Goal: Task Accomplishment & Management: Complete application form

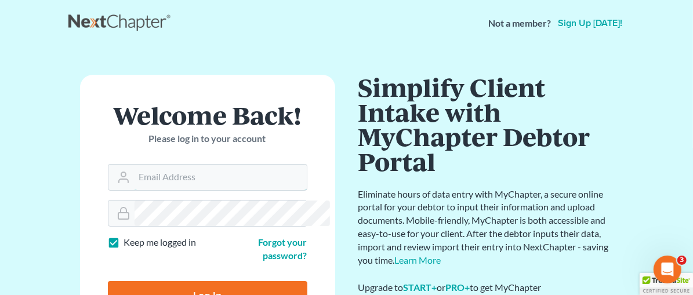
type input "[EMAIL_ADDRESS][DOMAIN_NAME]"
click at [191, 283] on input "Log In" at bounding box center [208, 295] width 200 height 29
type input "Thinking..."
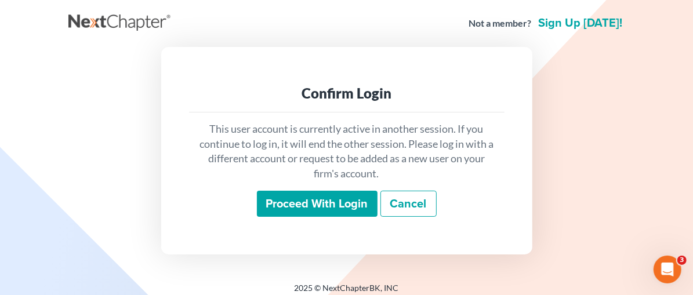
click at [313, 197] on input "Proceed with login" at bounding box center [317, 204] width 121 height 27
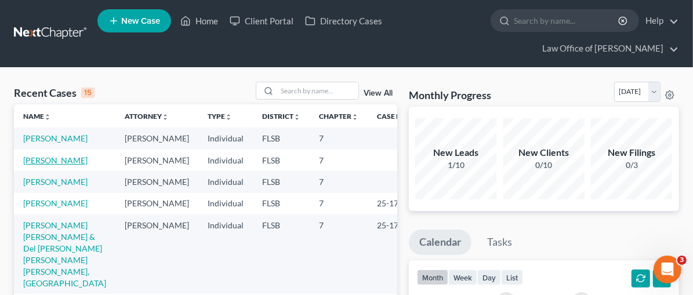
click at [60, 165] on link "[PERSON_NAME]" at bounding box center [55, 160] width 64 height 10
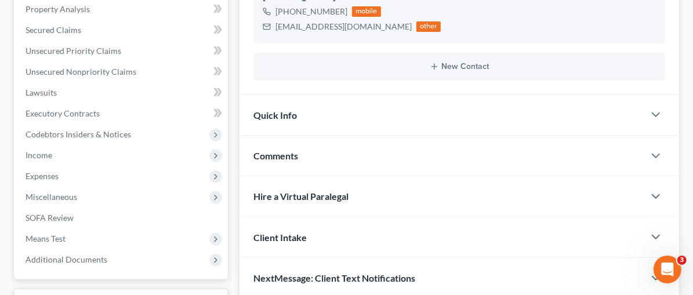
scroll to position [270, 0]
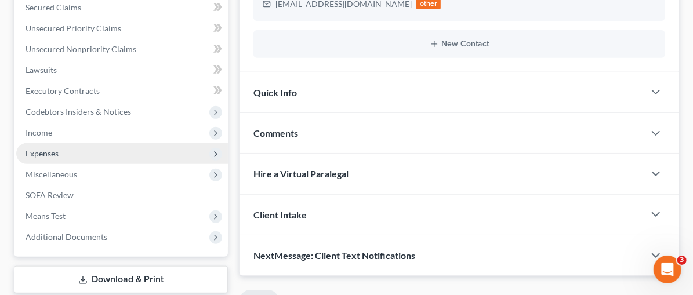
click at [71, 155] on span "Expenses" at bounding box center [122, 153] width 212 height 21
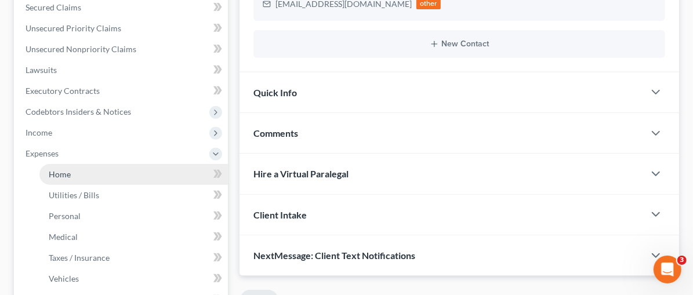
click at [61, 171] on span "Home" at bounding box center [60, 174] width 22 height 10
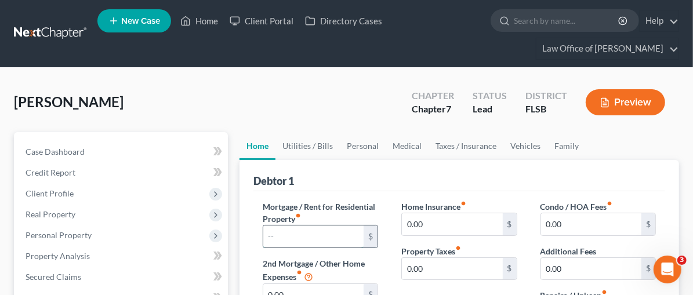
click at [263, 237] on input "text" at bounding box center [313, 237] width 100 height 22
type input "995.52"
click at [344, 260] on div "Mortgage / Rent for Residential Property fiber_manual_record 995.52 $ 2nd Mortg…" at bounding box center [320, 283] width 139 height 165
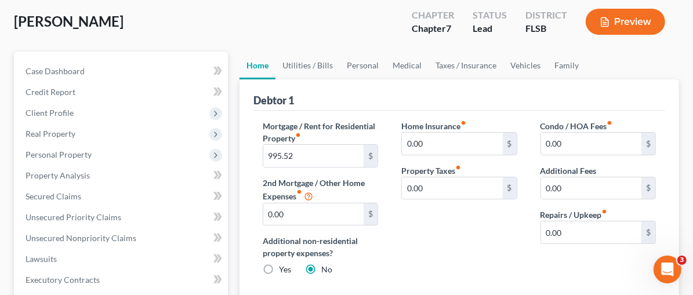
scroll to position [102, 0]
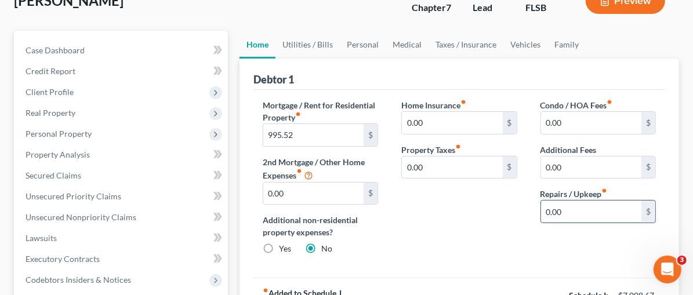
click at [541, 210] on input "0.00" at bounding box center [591, 212] width 100 height 22
click at [556, 209] on input "0.00" at bounding box center [591, 212] width 100 height 22
type input "0"
click at [541, 207] on input "text" at bounding box center [591, 212] width 100 height 22
type input "175.00"
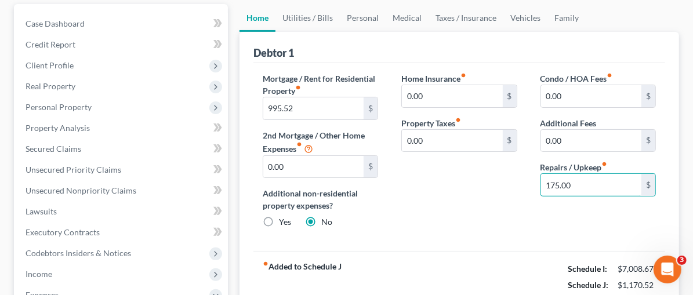
scroll to position [126, 0]
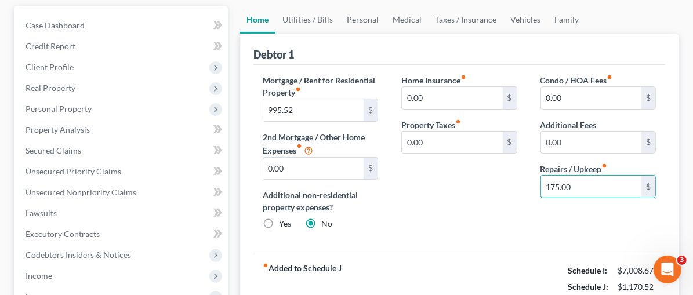
drag, startPoint x: 559, startPoint y: 183, endPoint x: 512, endPoint y: 178, distance: 47.3
click at [529, 178] on div "Condo / HOA Fees fiber_manual_record 0.00 $ Additional Fees 0.00 $ Repairs / Up…" at bounding box center [598, 156] width 139 height 165
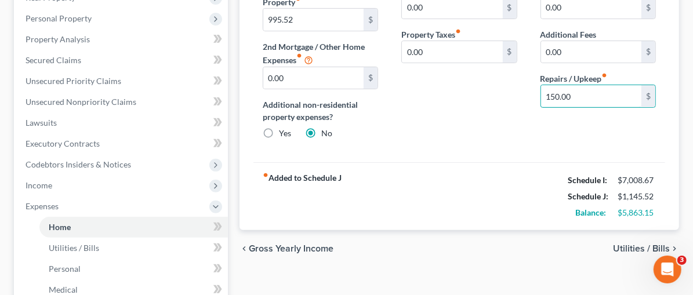
scroll to position [235, 0]
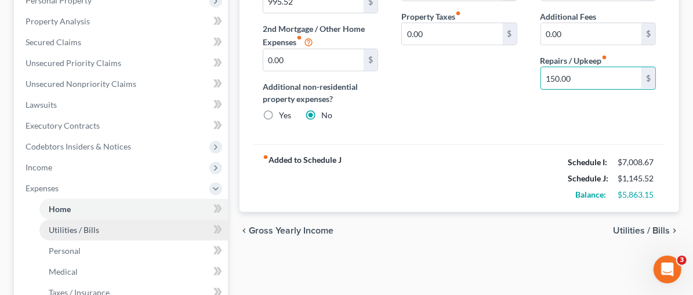
type input "150.00"
click at [86, 229] on span "Utilities / Bills" at bounding box center [74, 230] width 50 height 10
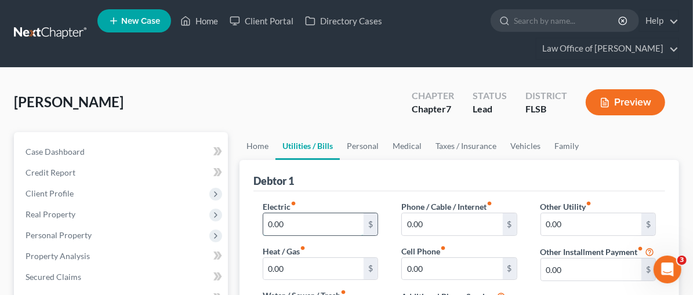
click at [263, 220] on input "0.00" at bounding box center [313, 225] width 100 height 22
type input "198.00"
click at [402, 223] on input "0.00" at bounding box center [452, 225] width 100 height 22
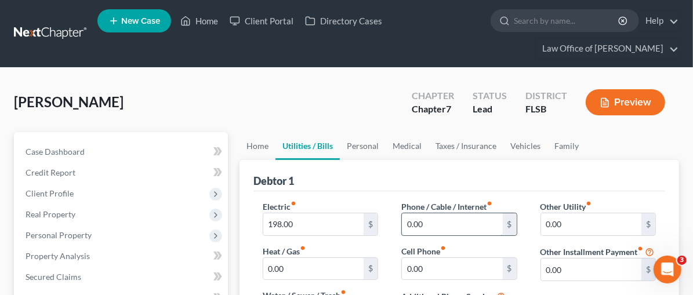
click at [402, 221] on input "0.00" at bounding box center [452, 225] width 100 height 22
click at [402, 220] on input "0.00" at bounding box center [452, 225] width 100 height 22
drag, startPoint x: 404, startPoint y: 225, endPoint x: 360, endPoint y: 212, distance: 46.6
click at [390, 212] on div "Phone / Cable / Internet fiber_manual_record 0.00 $ Cell Phone fiber_manual_rec…" at bounding box center [459, 268] width 139 height 135
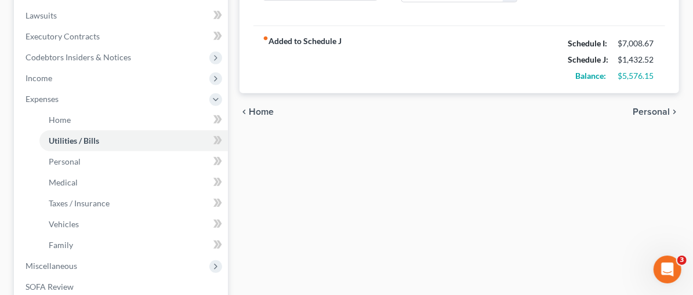
scroll to position [325, 0]
type input "89.00"
click at [249, 107] on span "Home" at bounding box center [261, 110] width 25 height 9
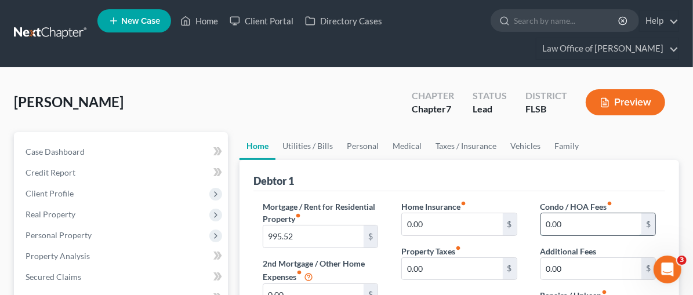
click at [558, 225] on input "0.00" at bounding box center [591, 225] width 100 height 22
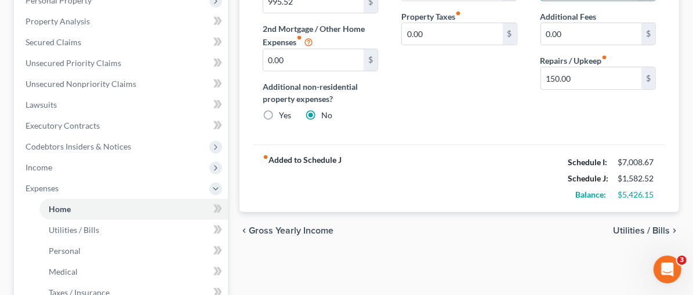
scroll to position [240, 0]
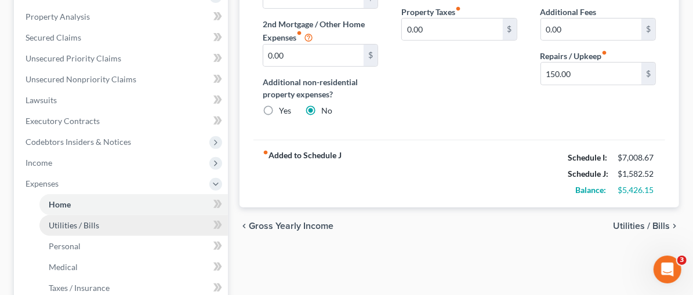
type input "150.00"
click at [73, 225] on span "Utilities / Bills" at bounding box center [74, 225] width 50 height 10
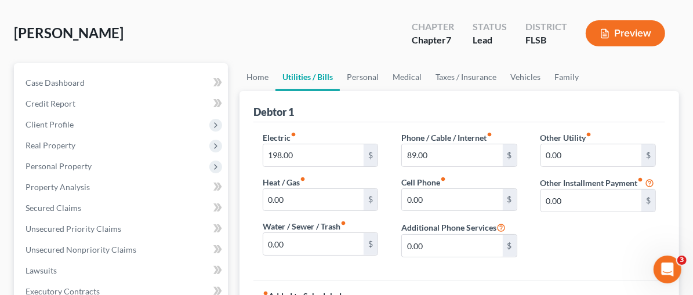
scroll to position [97, 0]
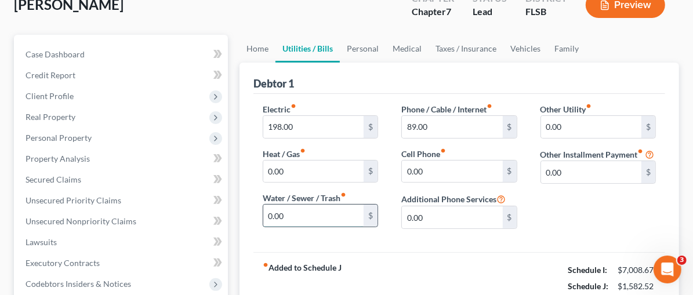
click at [263, 212] on input "0.00" at bounding box center [313, 216] width 100 height 22
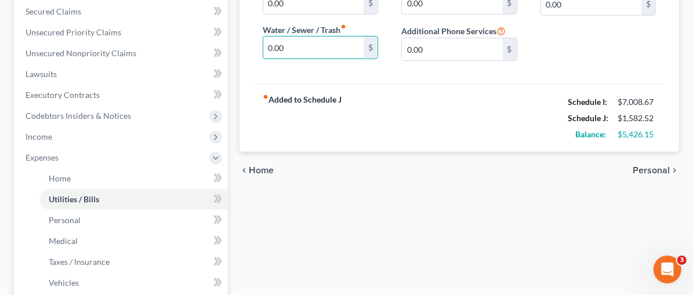
scroll to position [273, 0]
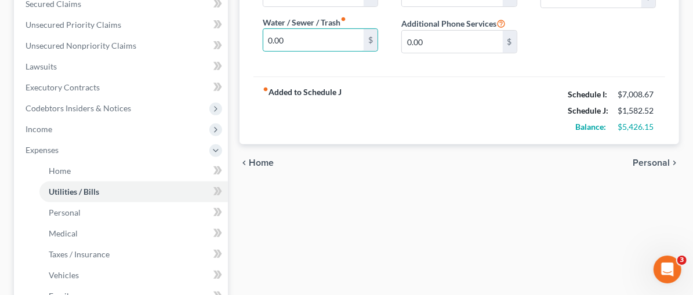
click at [249, 161] on span "Home" at bounding box center [261, 162] width 25 height 9
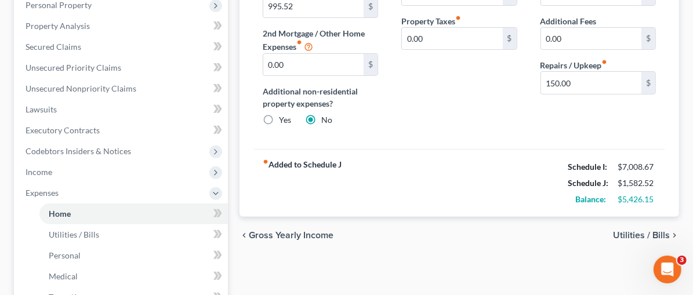
scroll to position [240, 0]
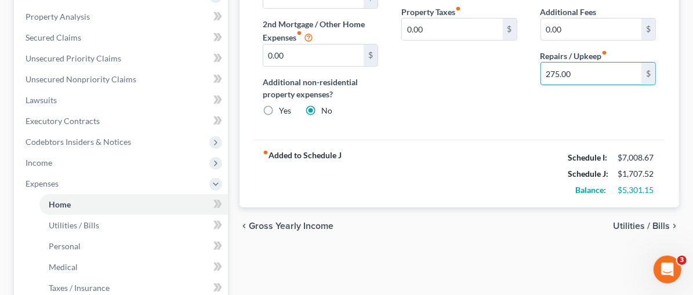
type input "275.00"
drag, startPoint x: 617, startPoint y: 93, endPoint x: 632, endPoint y: 108, distance: 20.5
click at [616, 94] on div "Condo / HOA Fees fiber_manual_record 150.00 $ Additional Fees 0.00 $ Repairs / …" at bounding box center [598, 43] width 139 height 165
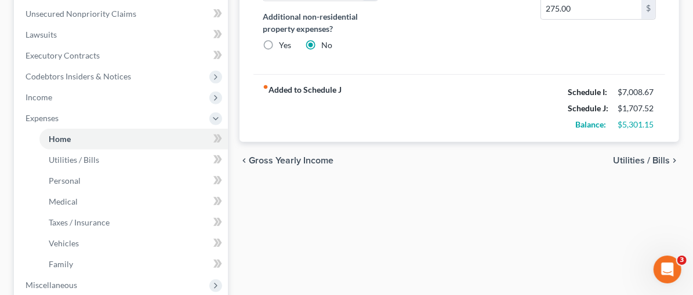
scroll to position [319, 0]
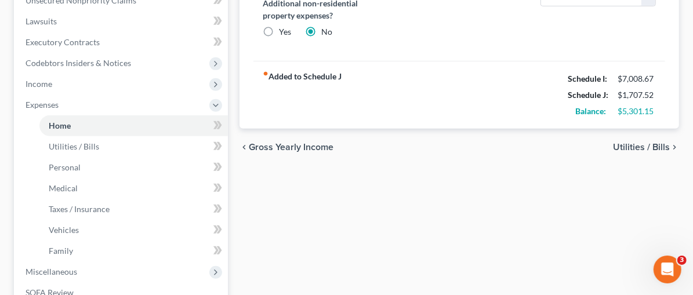
click at [676, 143] on icon "chevron_right" at bounding box center [674, 147] width 9 height 9
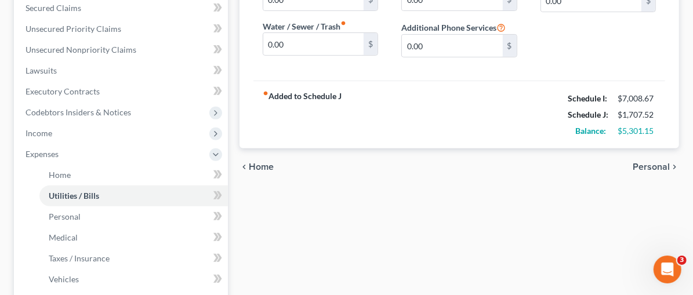
scroll to position [270, 0]
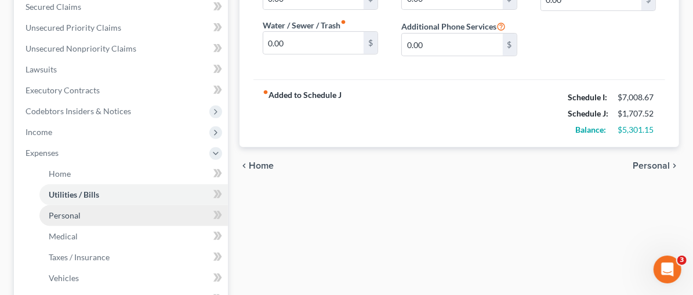
drag, startPoint x: 91, startPoint y: 212, endPoint x: 104, endPoint y: 207, distance: 14.9
click at [91, 212] on link "Personal" at bounding box center [133, 215] width 189 height 21
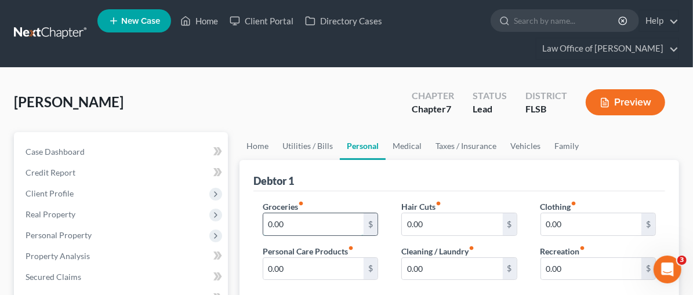
click at [263, 221] on input "0.00" at bounding box center [313, 225] width 100 height 22
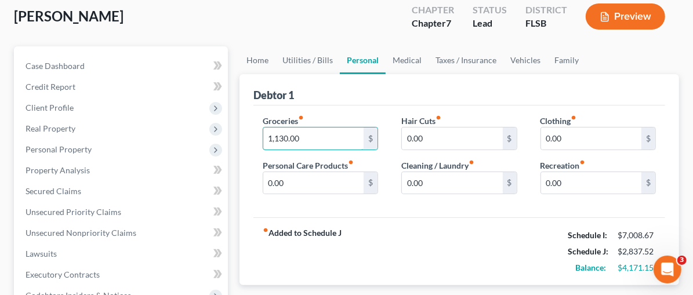
scroll to position [108, 0]
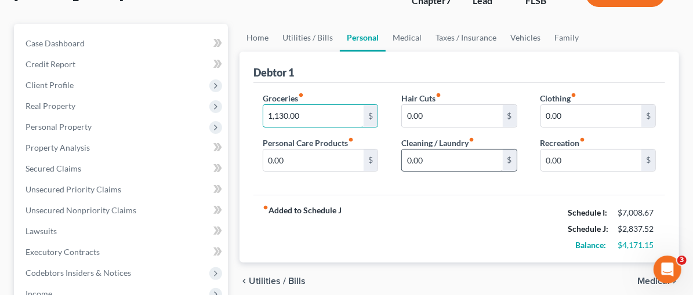
type input "1,130.00"
click at [403, 153] on input "0.00" at bounding box center [452, 161] width 100 height 22
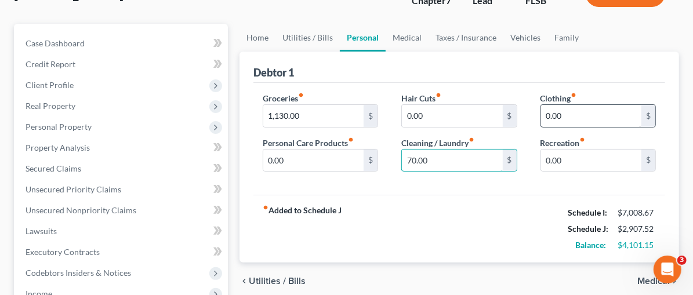
type input "70.00"
type input "150.00"
drag, startPoint x: 562, startPoint y: 154, endPoint x: 552, endPoint y: 167, distance: 16.1
click at [562, 155] on input "0.00" at bounding box center [591, 161] width 100 height 22
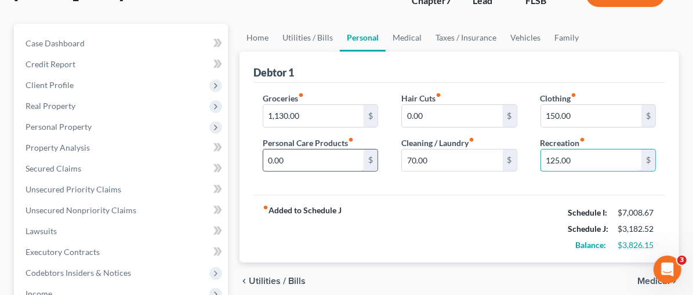
type input "125.00"
click at [263, 160] on input "0.00" at bounding box center [313, 161] width 100 height 22
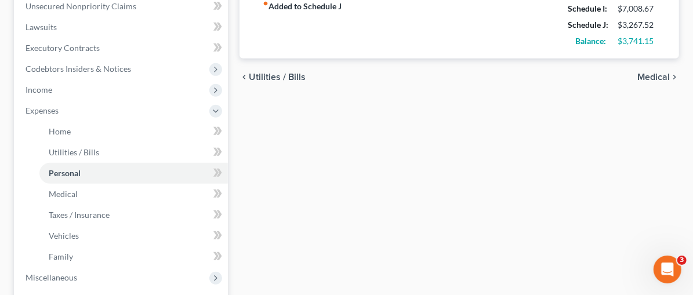
scroll to position [330, 0]
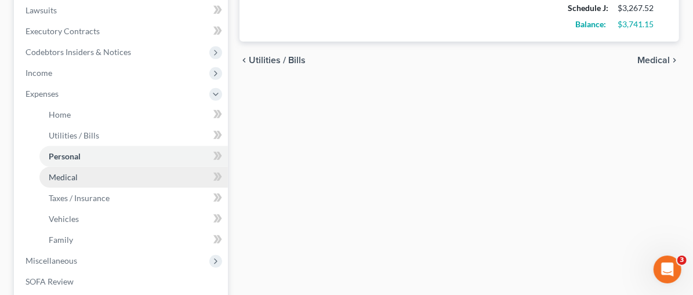
type input "85.00"
click at [70, 178] on span "Medical" at bounding box center [63, 177] width 29 height 10
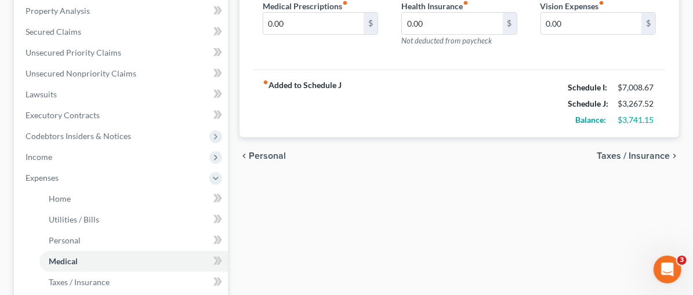
scroll to position [236, 0]
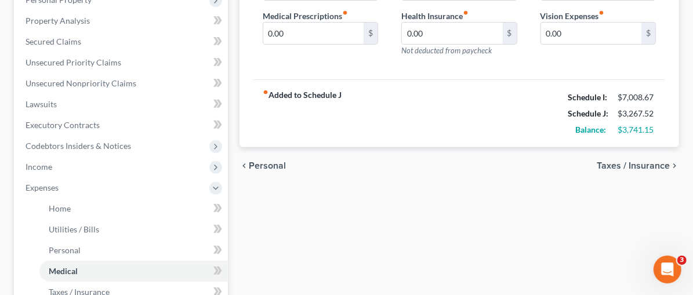
click at [681, 165] on div "[PERSON_NAME] Upgraded Chapter Chapter 7 Status Lead District [GEOGRAPHIC_DATA]…" at bounding box center [346, 179] width 693 height 695
click at [652, 165] on span "Taxes / Insurance" at bounding box center [633, 165] width 73 height 9
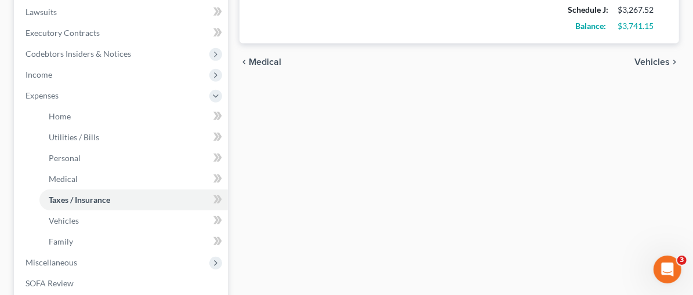
scroll to position [329, 0]
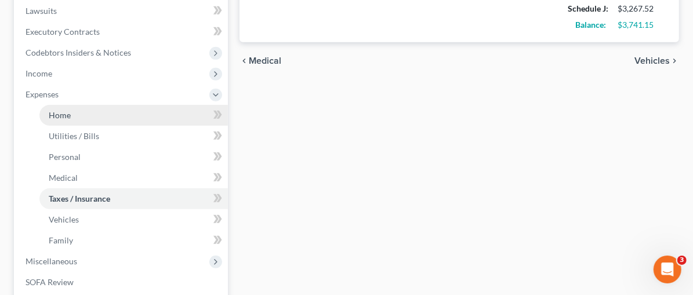
click at [65, 113] on span "Home" at bounding box center [60, 115] width 22 height 10
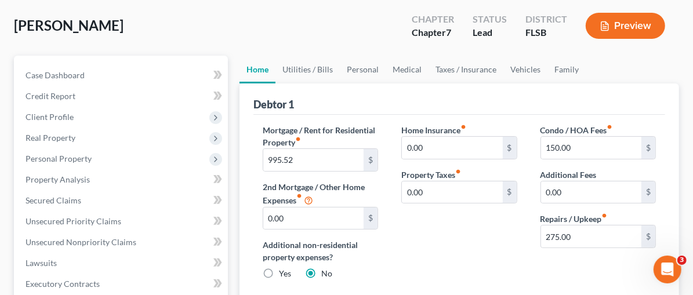
scroll to position [78, 0]
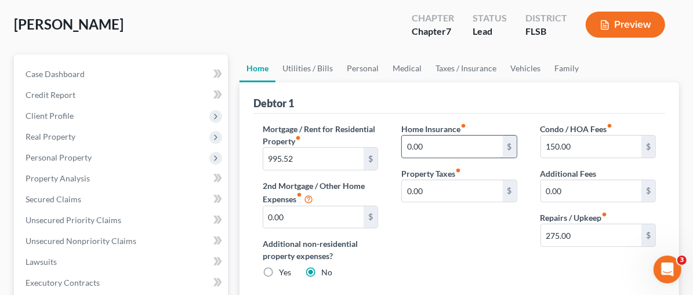
click at [402, 141] on input "0.00" at bounding box center [452, 147] width 100 height 22
click at [402, 142] on input "0.00" at bounding box center [452, 147] width 100 height 22
drag, startPoint x: 393, startPoint y: 145, endPoint x: 362, endPoint y: 140, distance: 31.2
click at [390, 143] on div "Home Insurance fiber_manual_record 0.00 $ Property Taxes fiber_manual_record 0.…" at bounding box center [459, 205] width 139 height 165
type input "84.00"
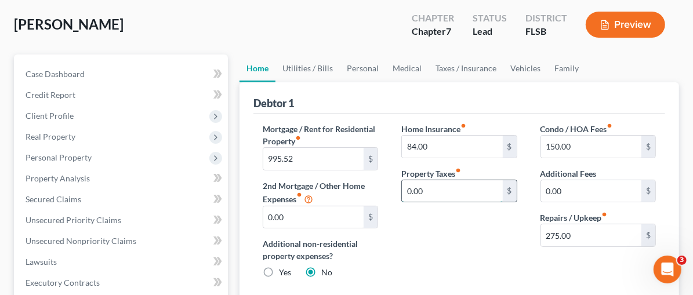
click at [442, 193] on input "0.00" at bounding box center [452, 191] width 100 height 22
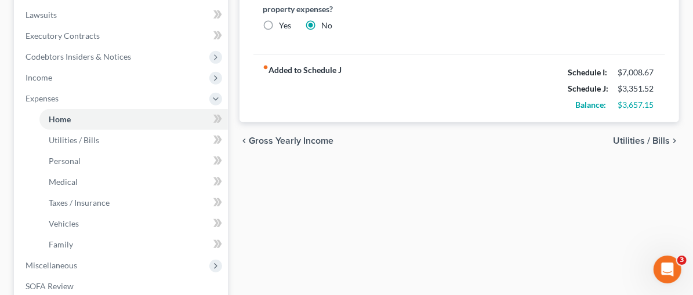
scroll to position [327, 0]
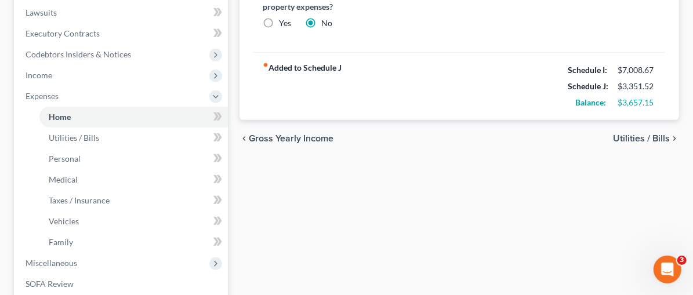
click at [668, 136] on span "Utilities / Bills" at bounding box center [641, 138] width 57 height 9
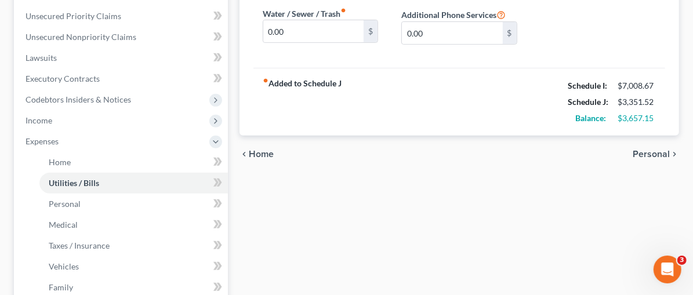
scroll to position [288, 0]
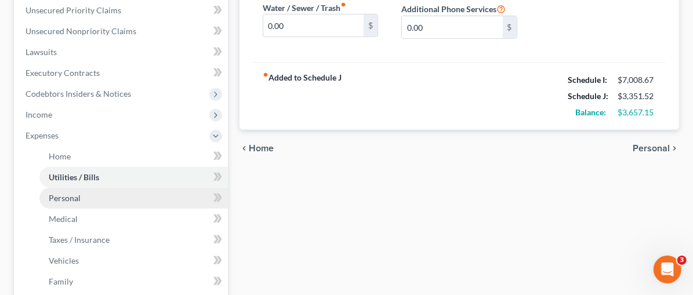
click at [85, 200] on link "Personal" at bounding box center [133, 198] width 189 height 21
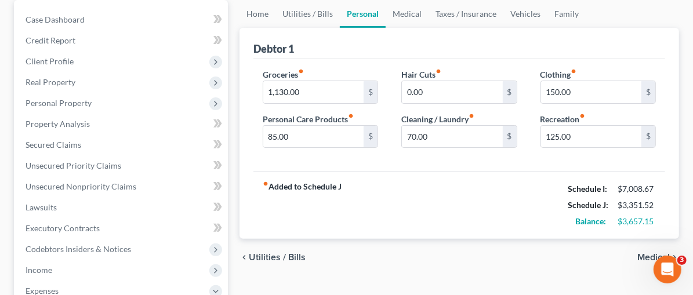
scroll to position [124, 0]
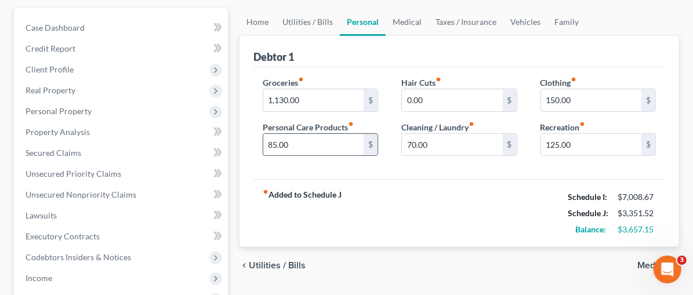
click at [263, 141] on input "85.00" at bounding box center [313, 145] width 100 height 22
click at [263, 140] on input "85.00" at bounding box center [313, 145] width 100 height 22
click at [263, 143] on input "85.00" at bounding box center [313, 145] width 100 height 22
type input "0"
type input "4"
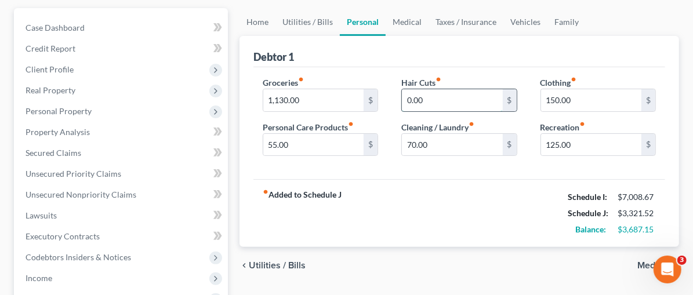
click at [402, 95] on input "0.00" at bounding box center [452, 100] width 100 height 22
click at [263, 143] on input "55.00" at bounding box center [313, 145] width 100 height 22
type input "65.00"
click at [402, 97] on input "0.00" at bounding box center [452, 100] width 100 height 22
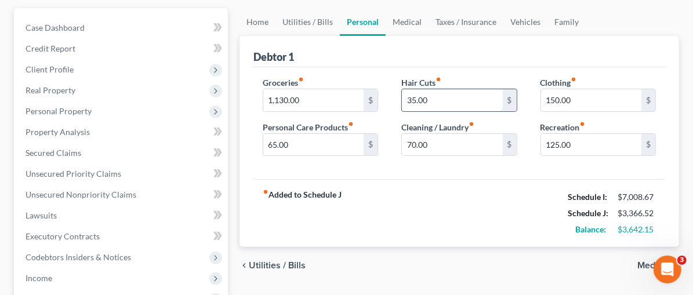
click at [402, 99] on input "35.00" at bounding box center [452, 100] width 100 height 22
type input "25.00"
click at [400, 187] on div "fiber_manual_record Added to Schedule J Schedule I: $7,008.67 Schedule J: $3,35…" at bounding box center [460, 213] width 412 height 68
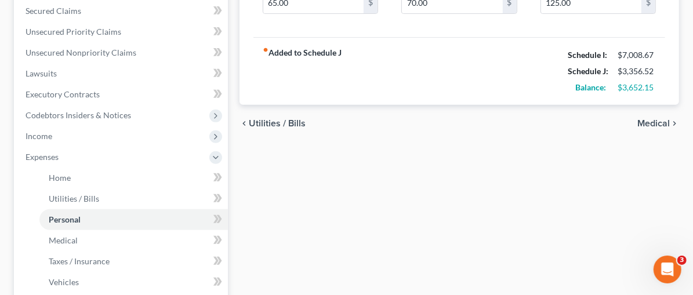
scroll to position [274, 0]
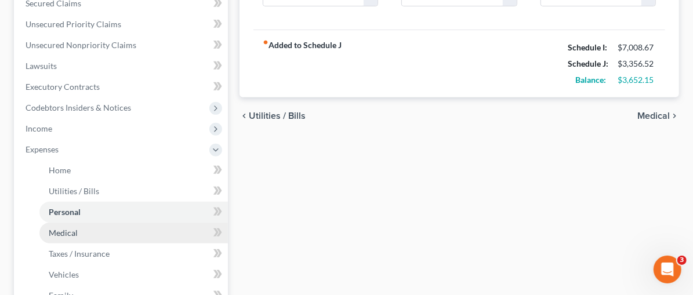
click at [59, 228] on span "Medical" at bounding box center [63, 233] width 29 height 10
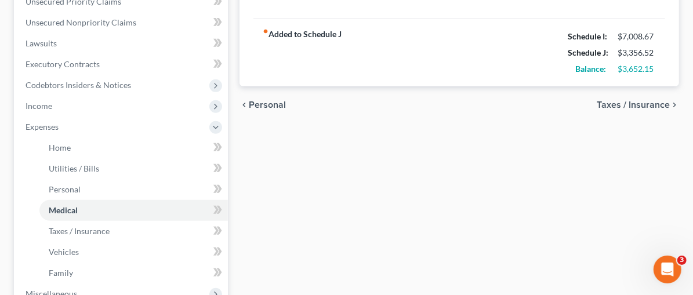
scroll to position [301, 0]
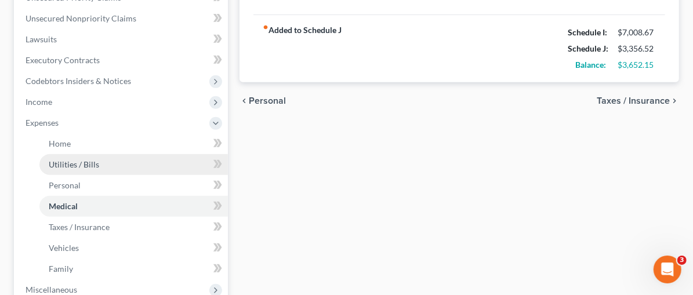
click at [75, 160] on span "Utilities / Bills" at bounding box center [74, 165] width 50 height 10
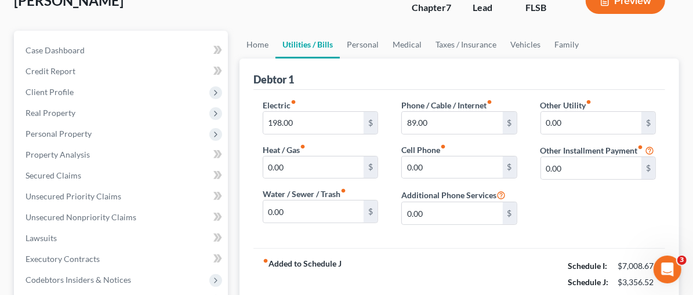
scroll to position [110, 0]
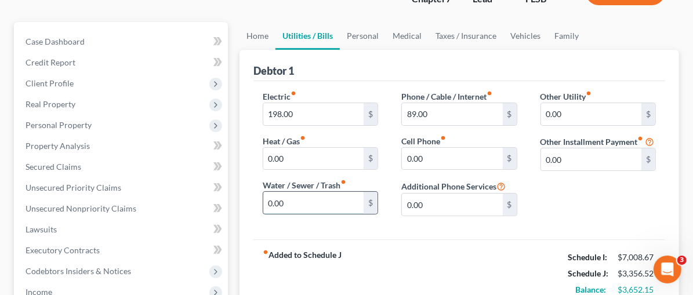
click at [263, 196] on input "0.00" at bounding box center [313, 203] width 100 height 22
click at [263, 201] on input "0.00" at bounding box center [313, 203] width 100 height 22
type input "149.95"
click at [557, 184] on div "Other Utility fiber_manual_record 0.00 $ Other Installment Payment fiber_manual…" at bounding box center [598, 158] width 139 height 135
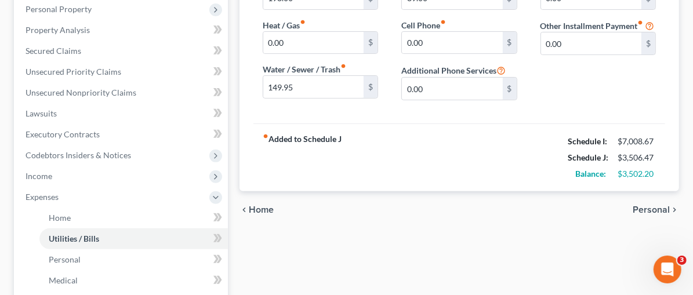
scroll to position [256, 0]
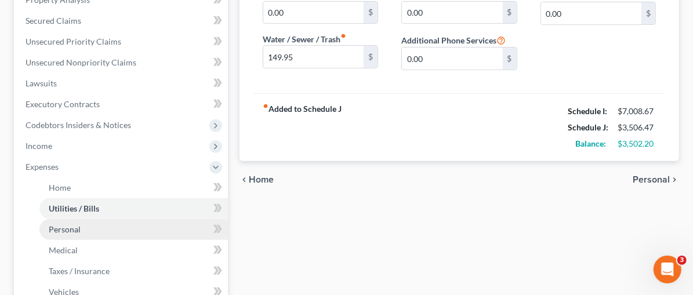
click at [77, 231] on span "Personal" at bounding box center [65, 230] width 32 height 10
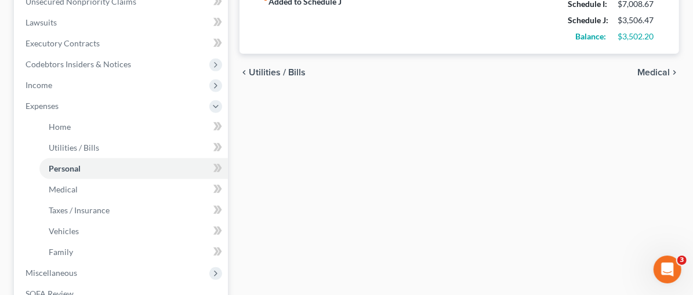
scroll to position [329, 0]
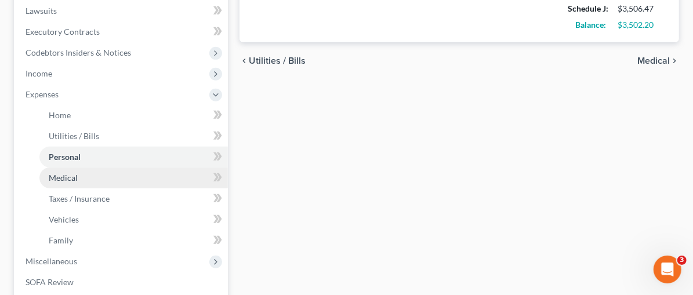
click at [75, 177] on span "Medical" at bounding box center [63, 178] width 29 height 10
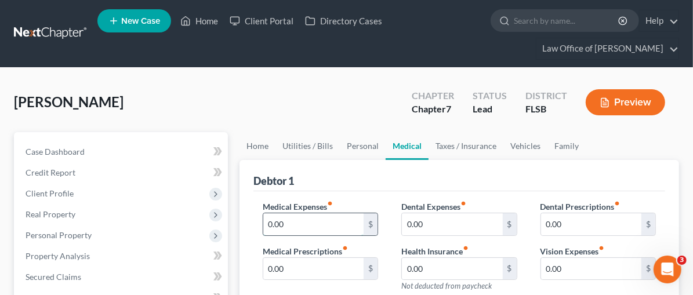
click at [272, 219] on input "0.00" at bounding box center [313, 225] width 100 height 22
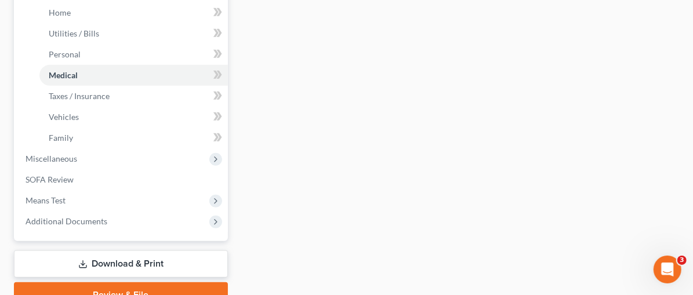
scroll to position [431, 0]
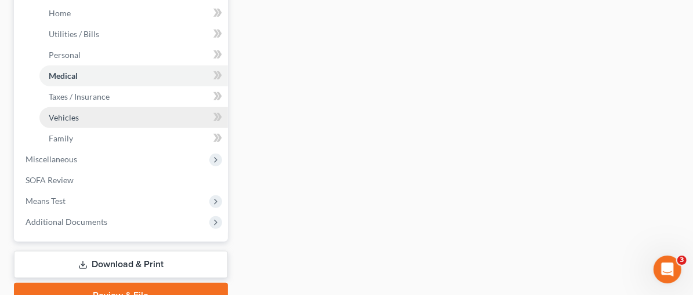
click at [63, 116] on span "Vehicles" at bounding box center [64, 118] width 30 height 10
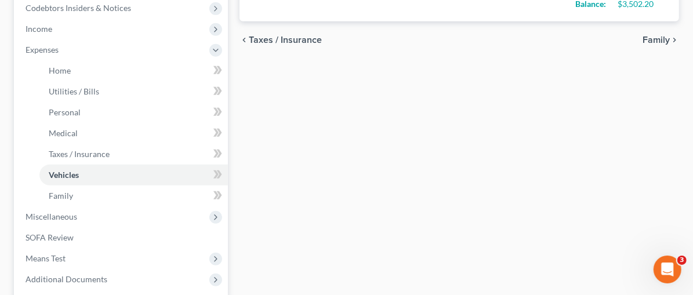
scroll to position [379, 0]
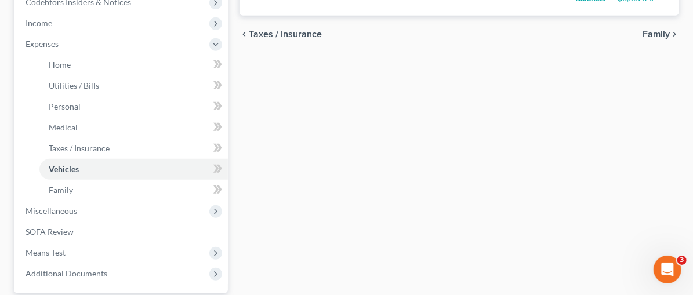
click at [296, 169] on div "Home Utilities / Bills Personal Medical Taxes / Insurance Vehicles Family Debto…" at bounding box center [459, 56] width 451 height 607
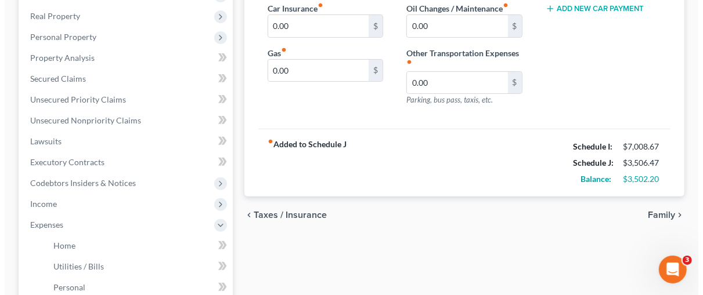
scroll to position [223, 0]
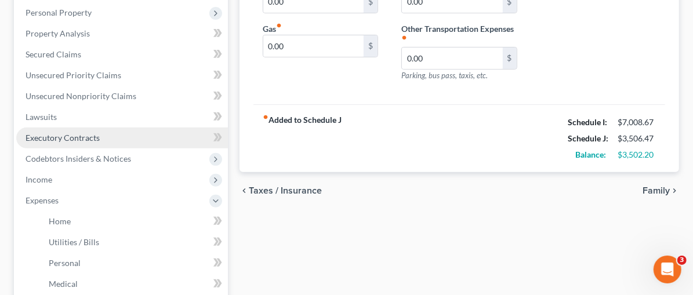
click at [39, 136] on span "Executory Contracts" at bounding box center [63, 138] width 74 height 10
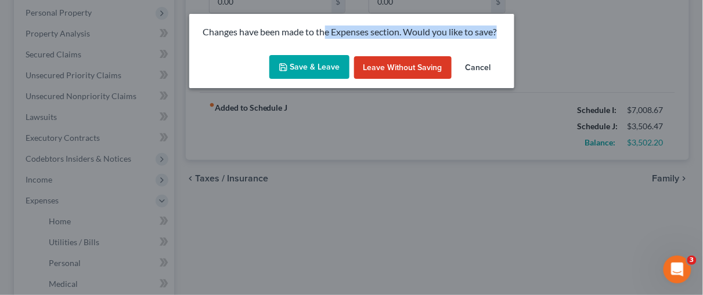
drag, startPoint x: 327, startPoint y: 50, endPoint x: 327, endPoint y: 62, distance: 12.2
click at [327, 52] on div "Changes have been made to the Expenses section. Would you like to save? Save & …" at bounding box center [351, 51] width 325 height 74
click at [325, 63] on button "Save & Leave" at bounding box center [309, 67] width 80 height 24
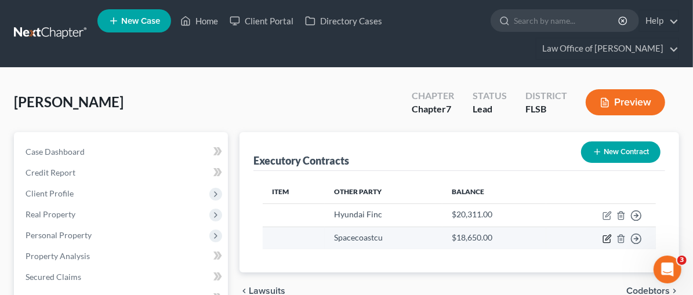
click at [605, 237] on icon "button" at bounding box center [607, 238] width 9 height 9
select select "9"
select select "0"
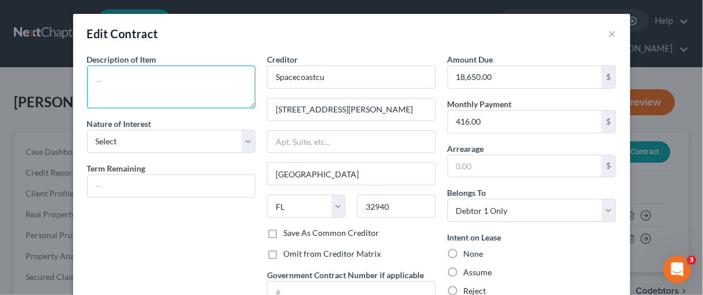
click at [131, 80] on textarea at bounding box center [171, 87] width 169 height 43
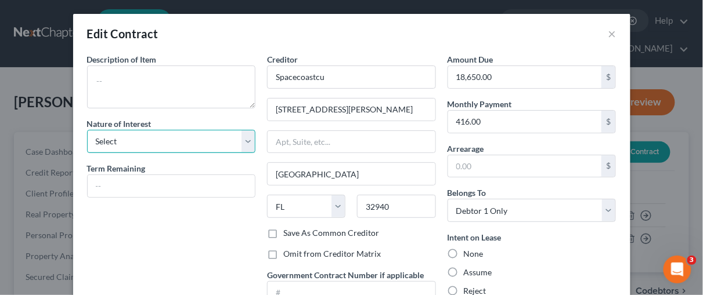
click at [243, 140] on select "Select Purchaser Agent Lessor Lessee" at bounding box center [171, 141] width 169 height 23
select select "3"
click at [87, 130] on select "Select Purchaser Agent Lessor Lessee" at bounding box center [171, 141] width 169 height 23
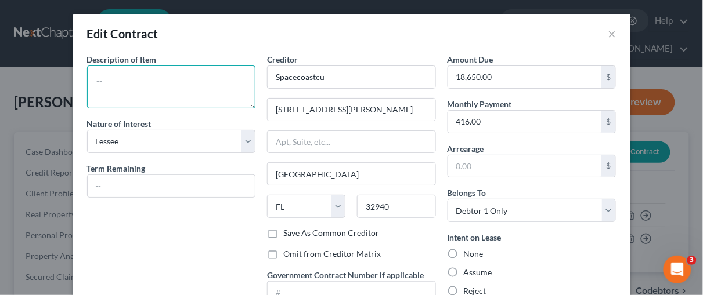
click at [104, 72] on textarea at bounding box center [171, 87] width 169 height 43
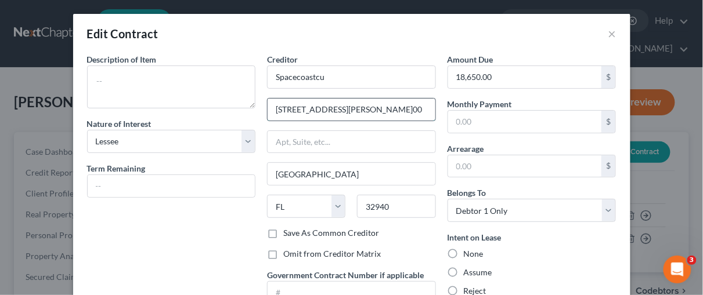
click at [381, 110] on input "[STREET_ADDRESS][PERSON_NAME]00" at bounding box center [351, 110] width 168 height 22
type input "[STREET_ADDRESS][PERSON_NAME]"
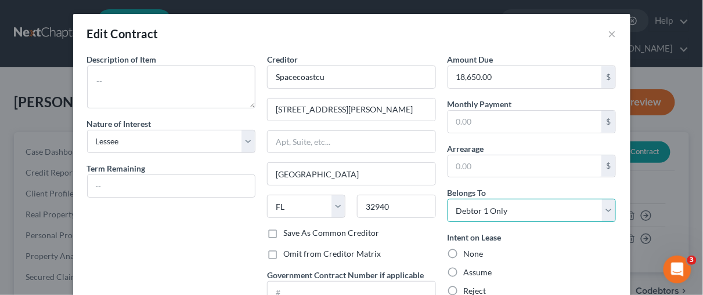
click at [604, 207] on select "Select Debtor 1 Only Debtor 2 Only Debtor 1 And Debtor 2 Only At Least One Of T…" at bounding box center [531, 210] width 169 height 23
select select "3"
click at [447, 199] on select "Select Debtor 1 Only Debtor 2 Only Debtor 1 And Debtor 2 Only At Least One Of T…" at bounding box center [531, 210] width 169 height 23
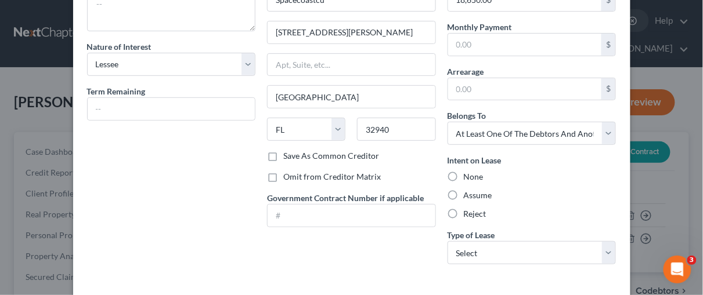
scroll to position [80, 0]
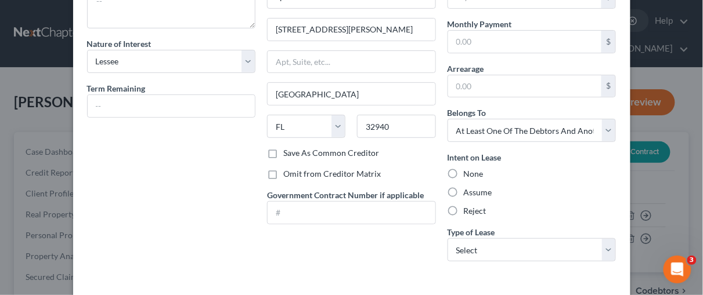
click at [464, 190] on label "Assume" at bounding box center [478, 193] width 28 height 12
click at [468, 190] on input "Assume" at bounding box center [472, 191] width 8 height 8
radio input "true"
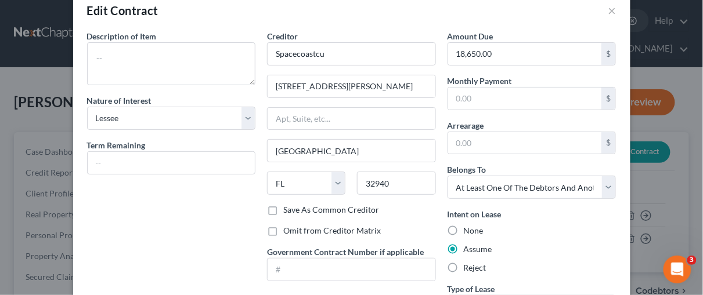
scroll to position [8, 0]
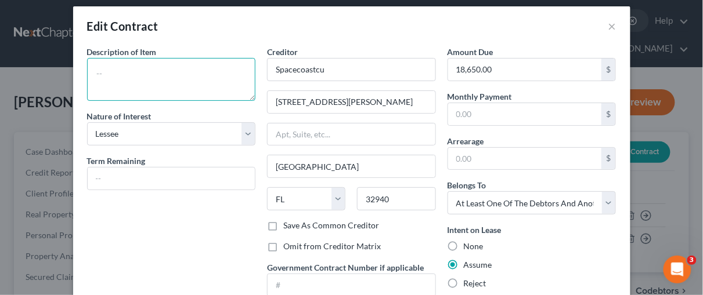
click at [95, 73] on textarea at bounding box center [171, 79] width 169 height 43
click at [104, 68] on textarea at bounding box center [171, 79] width 169 height 43
click at [95, 81] on textarea "2022 CAR debtor is merely co-" at bounding box center [171, 79] width 169 height 43
click at [168, 82] on textarea "2022 CAR Debtor is merely co-" at bounding box center [171, 79] width 169 height 43
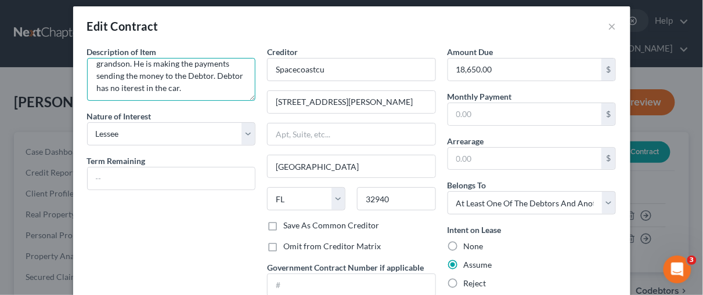
scroll to position [37, 0]
click at [219, 72] on textarea "2022 CAR [PERSON_NAME] co-signed for her grandson. He is making the payments se…" at bounding box center [171, 79] width 169 height 43
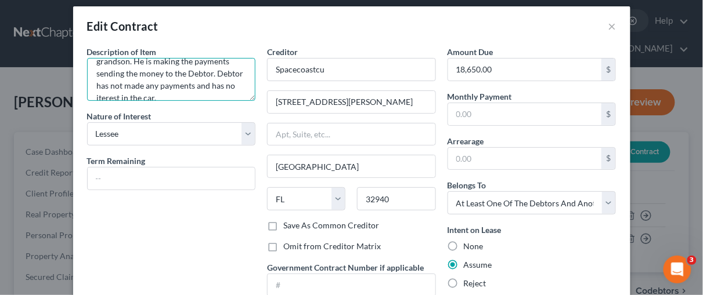
click at [226, 82] on textarea "2022 CAR [PERSON_NAME] co-signed for her grandson. He is making the payments se…" at bounding box center [171, 79] width 169 height 43
click at [138, 95] on textarea "2022 CAR [PERSON_NAME] co-signed for her grandson. He is making the payments se…" at bounding box center [171, 79] width 169 height 43
type textarea "2022 CAR [PERSON_NAME] co-signed for her grandson. He is making the payments se…"
click at [166, 209] on div "Description of non-residential real property * Description of Item * 2022 CAR […" at bounding box center [171, 195] width 180 height 298
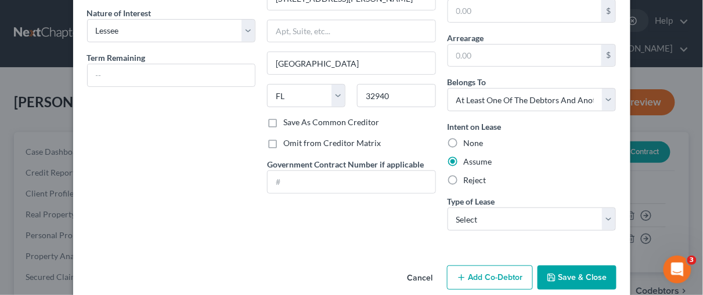
scroll to position [126, 0]
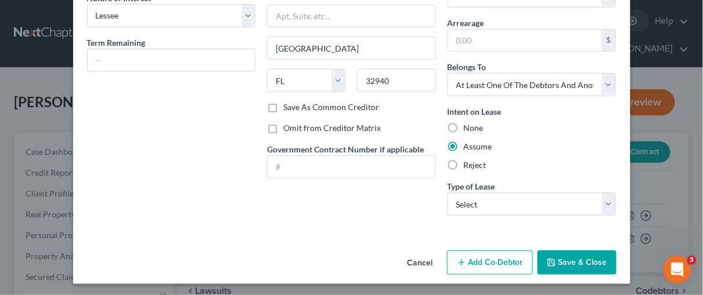
click at [493, 259] on button "Add Co-Debtor" at bounding box center [490, 263] width 86 height 24
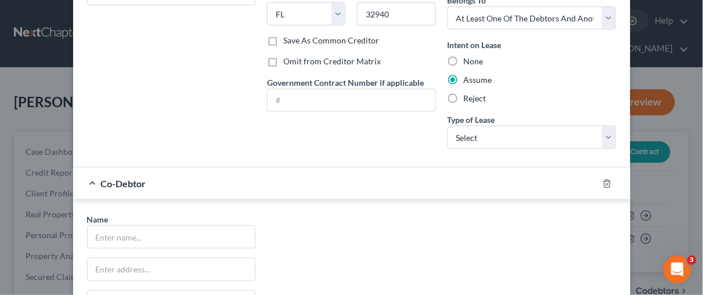
scroll to position [226, 0]
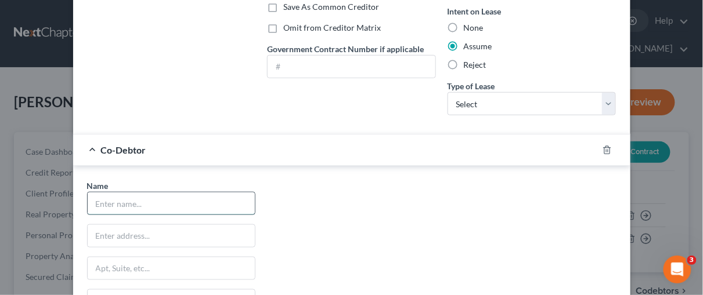
drag, startPoint x: 115, startPoint y: 197, endPoint x: 136, endPoint y: 193, distance: 21.7
click at [115, 197] on input "text" at bounding box center [172, 204] width 168 height 22
click at [98, 201] on input "[PERSON_NAME]'s name" at bounding box center [172, 204] width 168 height 22
type input "[PERSON_NAME]'s name"
click at [331, 194] on div "Name * [PERSON_NAME]'s name State [US_STATE] AK AR AZ CA CO CT DE DC [GEOGRAPHI…" at bounding box center [351, 288] width 541 height 216
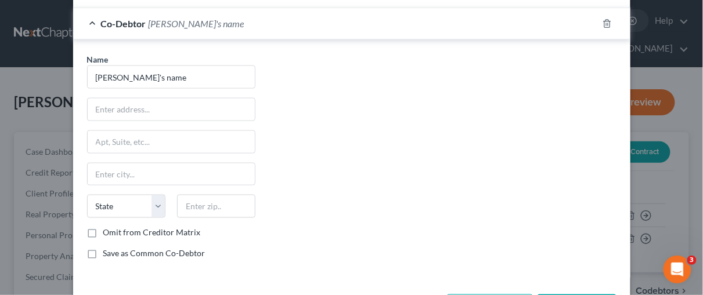
scroll to position [395, 0]
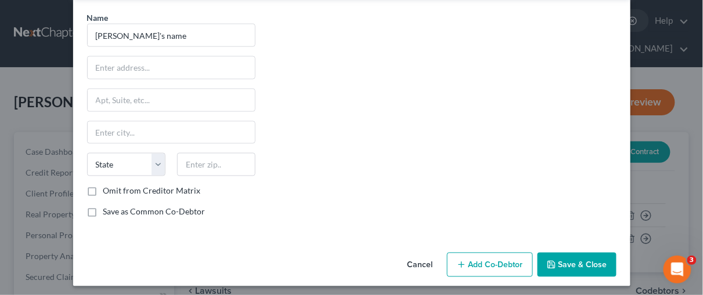
click at [103, 188] on label "Omit from Creditor Matrix" at bounding box center [151, 192] width 97 height 12
click at [108, 188] on input "Omit from Creditor Matrix" at bounding box center [112, 190] width 8 height 8
checkbox input "true"
click at [565, 260] on button "Save & Close" at bounding box center [576, 265] width 79 height 24
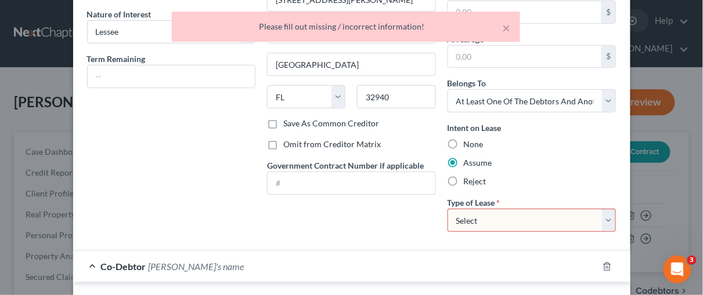
scroll to position [100, 0]
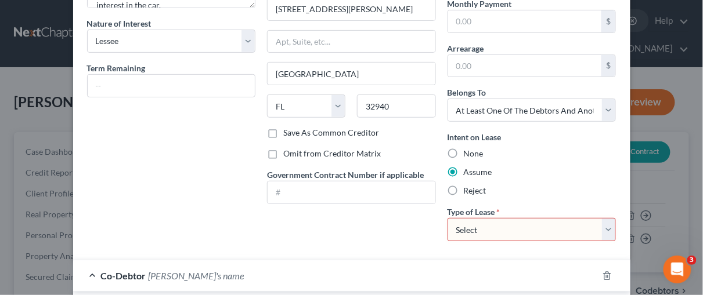
click at [605, 227] on select "Select Real Estate Car Other" at bounding box center [531, 229] width 169 height 23
select select "1"
click at [447, 218] on select "Select Real Estate Car Other" at bounding box center [531, 229] width 169 height 23
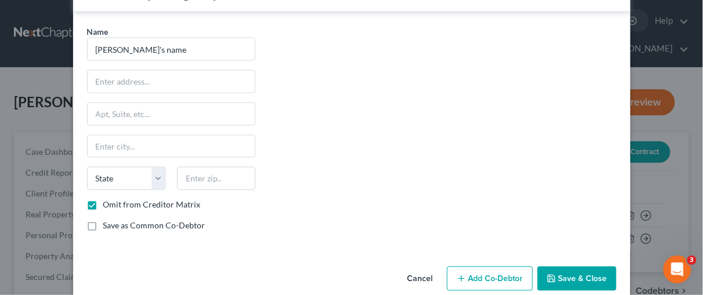
scroll to position [395, 0]
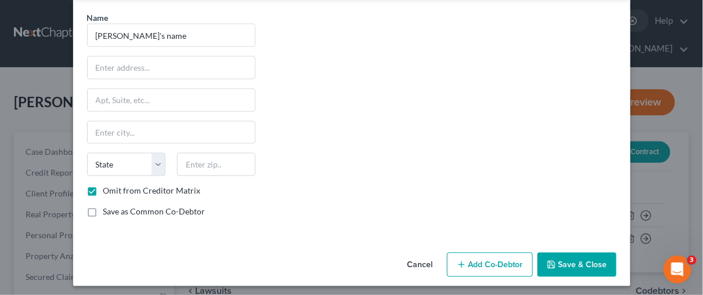
click at [556, 255] on button "Save & Close" at bounding box center [576, 265] width 79 height 24
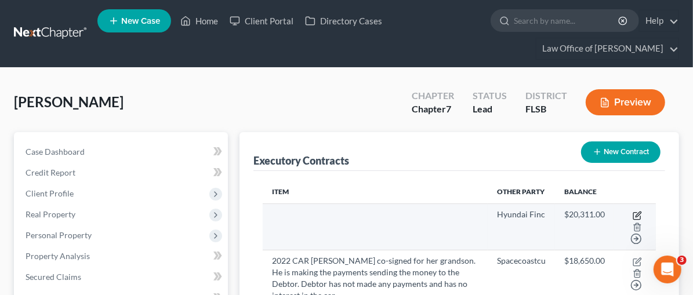
click at [636, 214] on icon "button" at bounding box center [638, 214] width 5 height 5
select select "4"
select select "0"
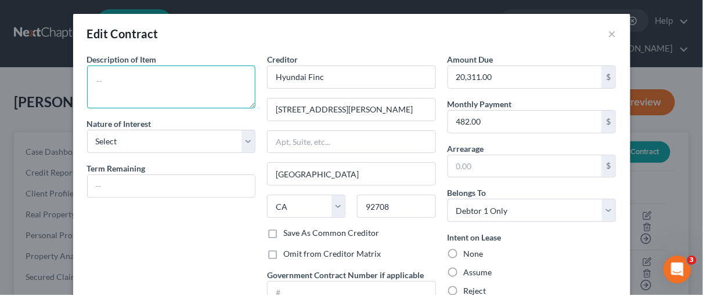
click at [104, 81] on textarea at bounding box center [171, 87] width 169 height 43
click at [89, 82] on textarea at bounding box center [171, 87] width 169 height 43
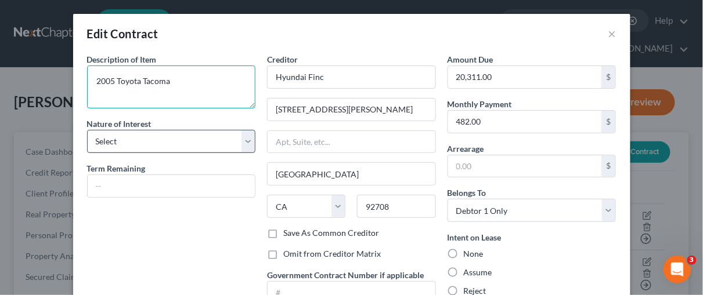
type textarea "2005 Toyota Tacoma"
click at [140, 139] on select "Select Purchaser Agent Lessor Lessee" at bounding box center [171, 141] width 169 height 23
select select "3"
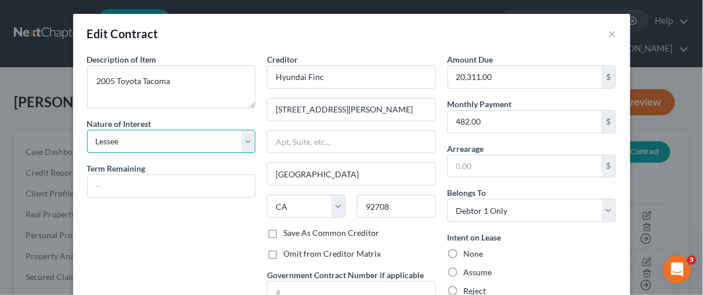
click at [87, 130] on select "Select Purchaser Agent Lessor Lessee" at bounding box center [171, 141] width 169 height 23
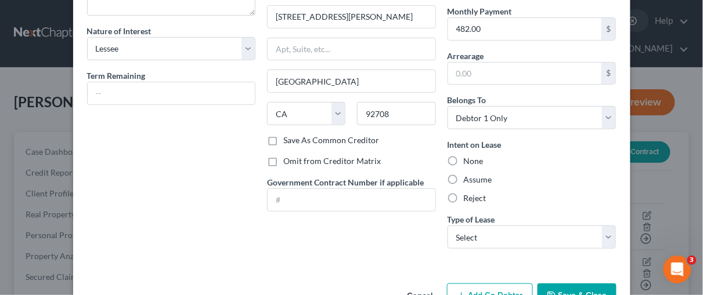
scroll to position [97, 0]
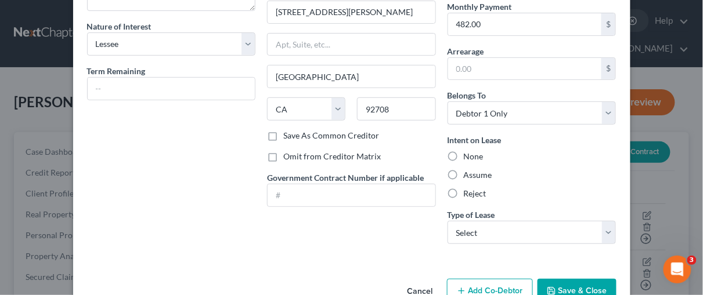
click at [464, 173] on label "Assume" at bounding box center [478, 175] width 28 height 12
click at [468, 173] on input "Assume" at bounding box center [472, 173] width 8 height 8
radio input "true"
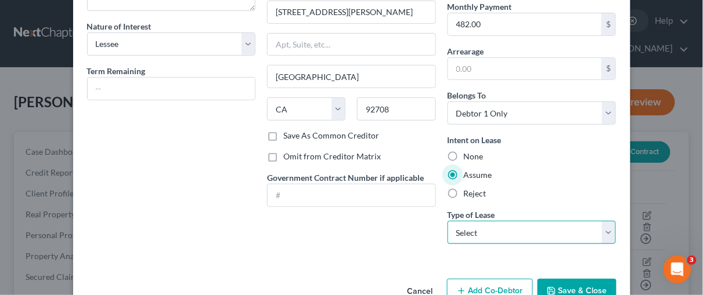
click at [602, 230] on select "Select Real Estate Car Other" at bounding box center [531, 232] width 169 height 23
select select "1"
click at [447, 221] on select "Select Real Estate Car Other" at bounding box center [531, 232] width 169 height 23
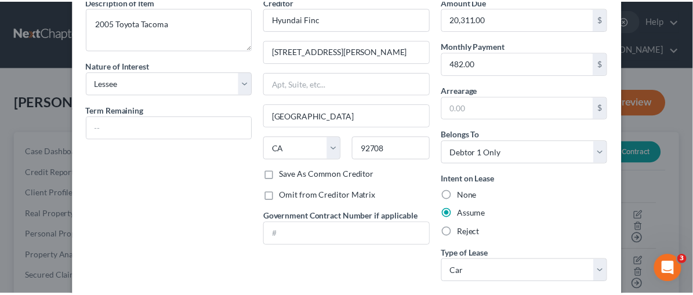
scroll to position [126, 0]
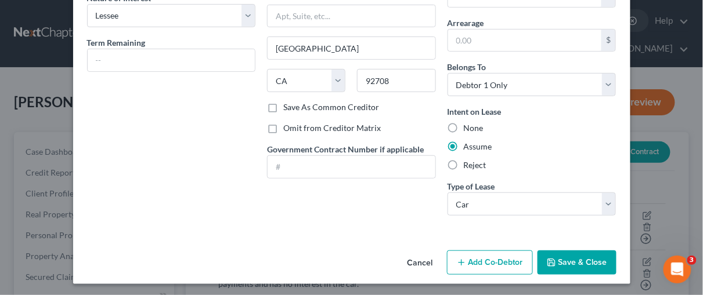
click at [574, 262] on button "Save & Close" at bounding box center [576, 263] width 79 height 24
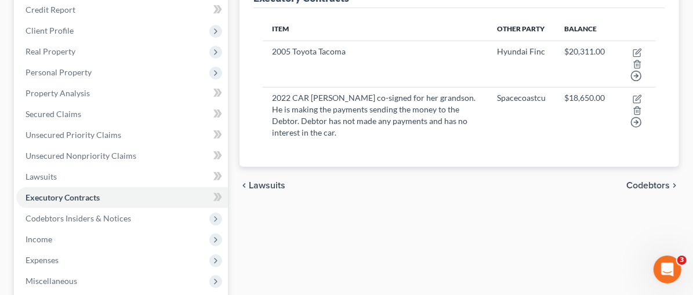
scroll to position [141, 0]
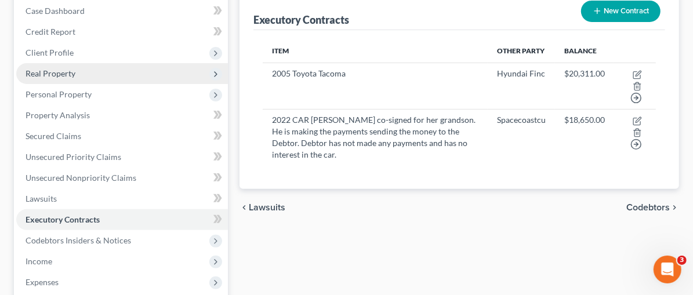
click at [46, 68] on span "Real Property" at bounding box center [51, 73] width 50 height 10
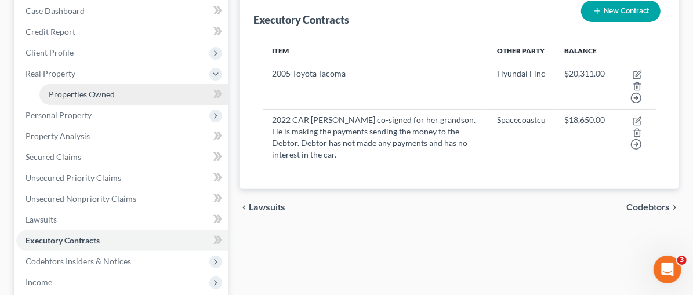
click at [57, 92] on span "Properties Owned" at bounding box center [82, 94] width 66 height 10
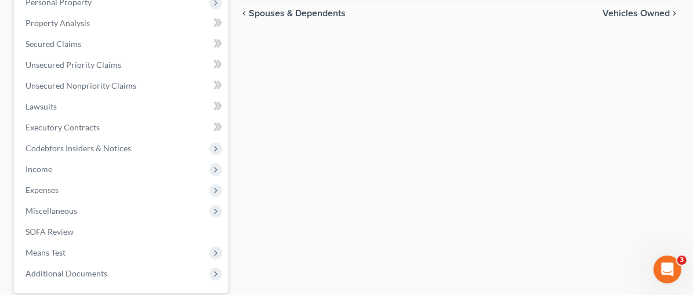
scroll to position [274, 0]
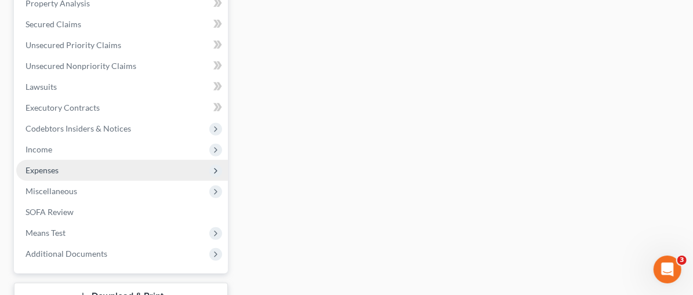
click at [42, 167] on span "Expenses" at bounding box center [42, 170] width 33 height 10
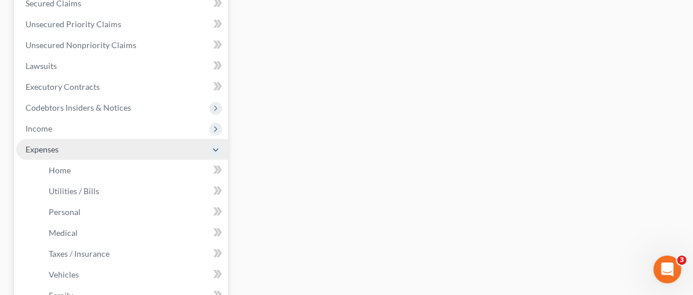
scroll to position [252, 0]
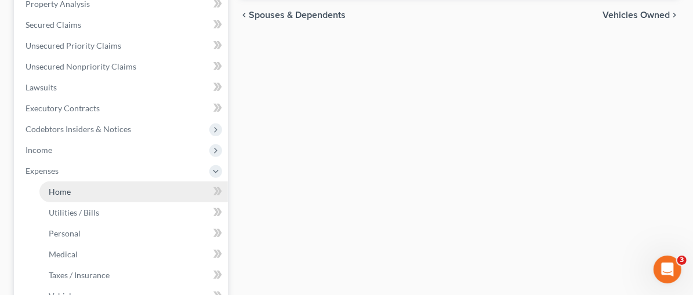
click at [57, 190] on span "Home" at bounding box center [60, 192] width 22 height 10
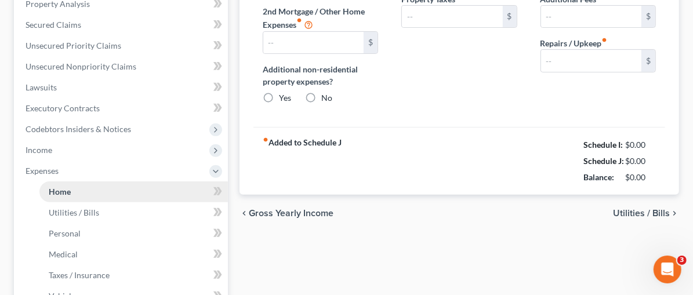
type input "995.52"
type input "0.00"
radio input "true"
type input "84.00"
type input "0.00"
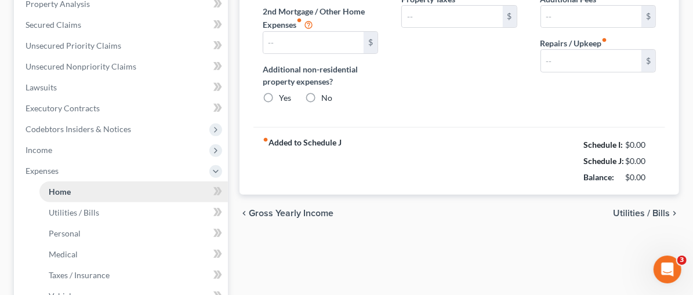
type input "150.00"
type input "0.00"
type input "275.00"
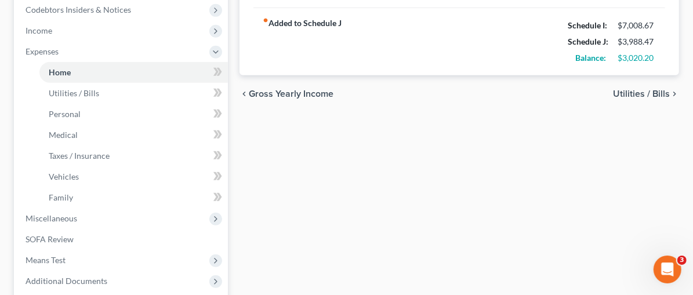
scroll to position [386, 0]
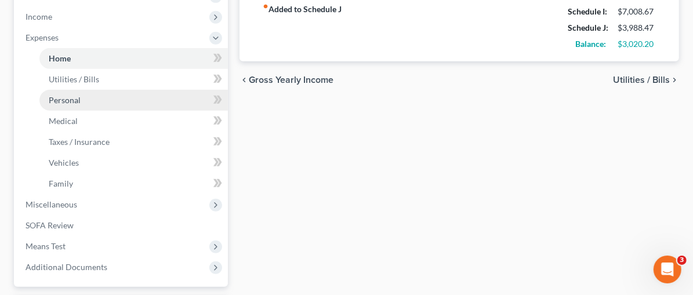
click at [60, 95] on span "Personal" at bounding box center [65, 100] width 32 height 10
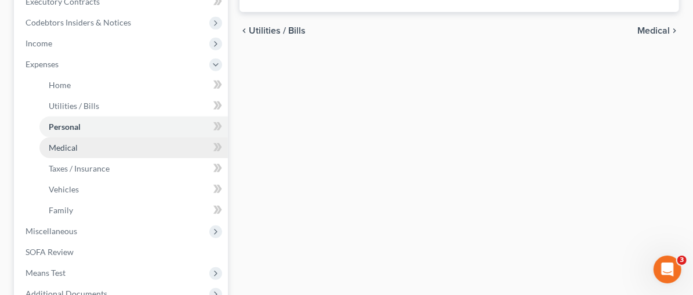
click at [78, 148] on link "Medical" at bounding box center [133, 147] width 189 height 21
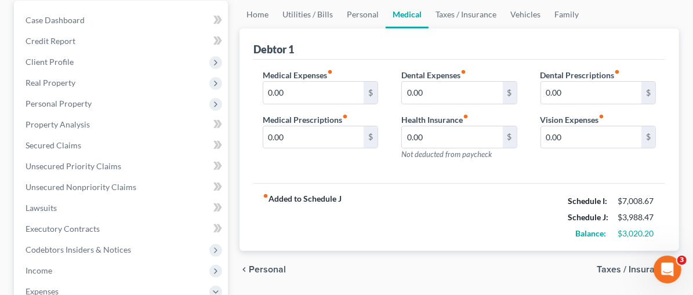
scroll to position [125, 0]
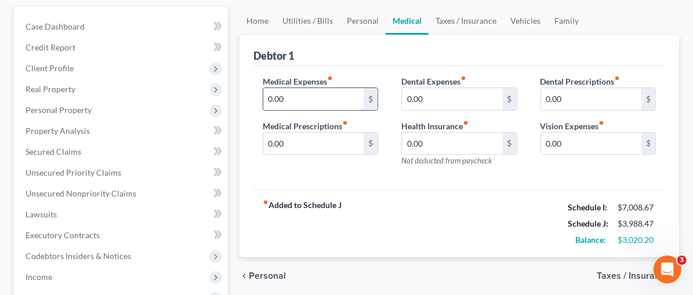
click at [263, 94] on input "0.00" at bounding box center [313, 99] width 100 height 22
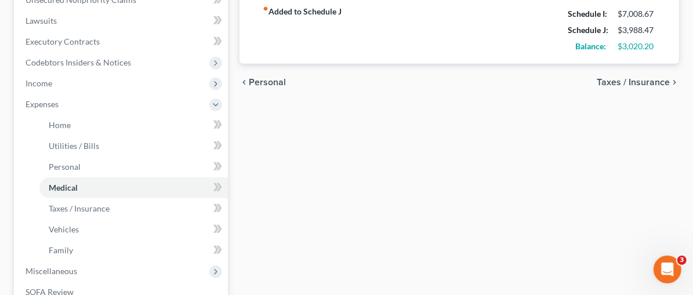
scroll to position [324, 0]
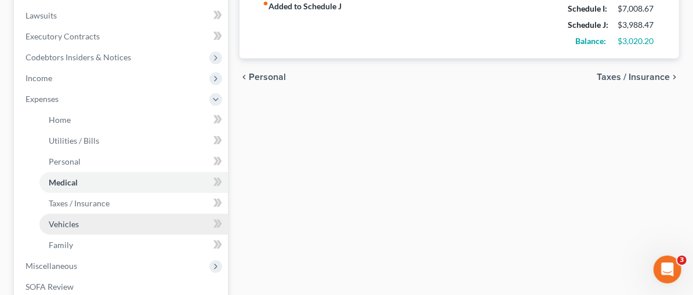
click at [93, 223] on link "Vehicles" at bounding box center [133, 224] width 189 height 21
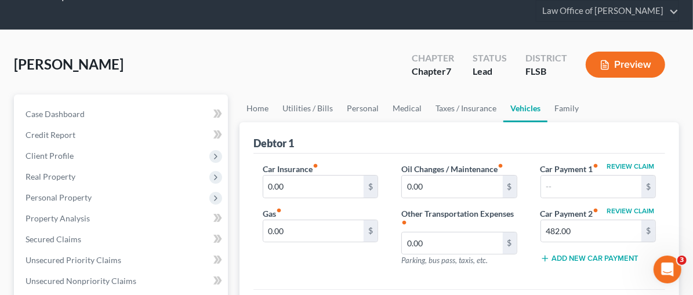
scroll to position [39, 0]
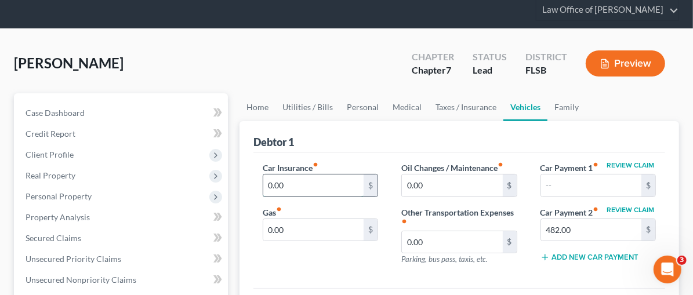
click at [263, 190] on input "0.00" at bounding box center [313, 186] width 100 height 22
click at [263, 234] on input "0.00" at bounding box center [313, 230] width 100 height 22
click at [263, 230] on input "0.00" at bounding box center [313, 230] width 100 height 22
type input "0"
type input "240.00"
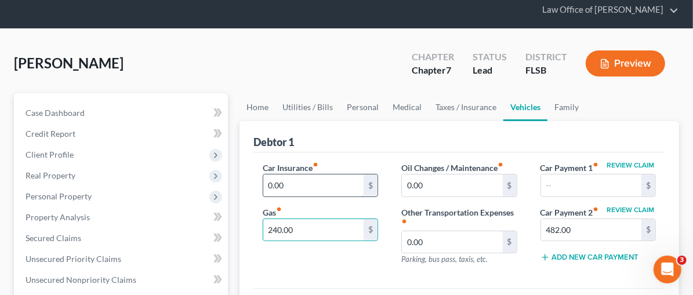
click at [263, 179] on input "0.00" at bounding box center [313, 186] width 100 height 22
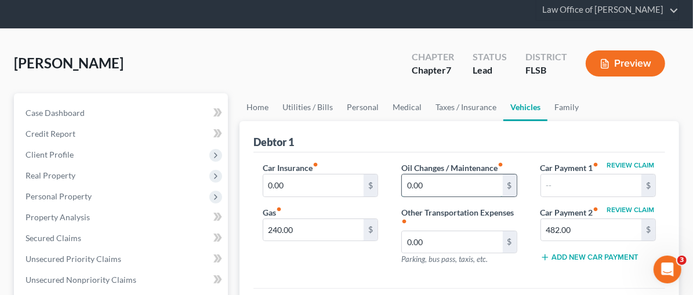
click at [402, 186] on input "0.00" at bounding box center [452, 186] width 100 height 22
type input "35.00"
click at [263, 182] on input "0.00" at bounding box center [313, 186] width 100 height 22
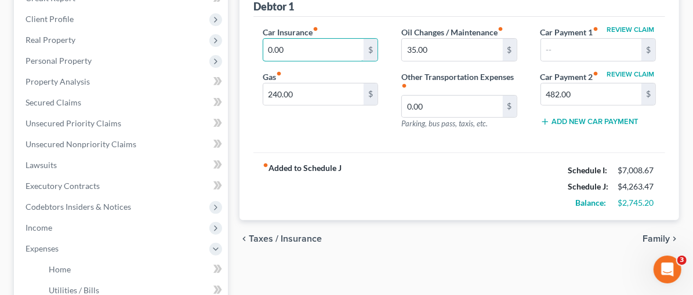
scroll to position [176, 0]
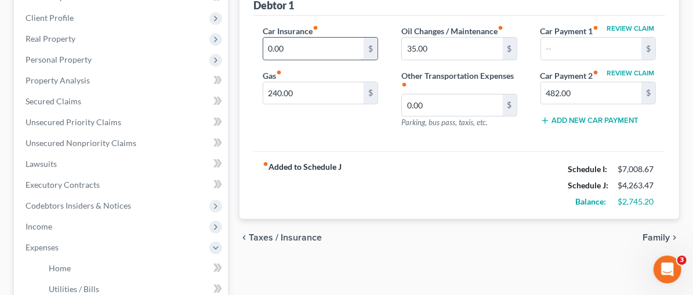
click at [263, 50] on input "0.00" at bounding box center [313, 49] width 100 height 22
drag, startPoint x: 238, startPoint y: 46, endPoint x: 194, endPoint y: 50, distance: 44.2
click at [251, 46] on div "Car Insurance fiber_manual_record 0.00 $ Gas fiber_manual_record 240.00 $" at bounding box center [320, 81] width 139 height 113
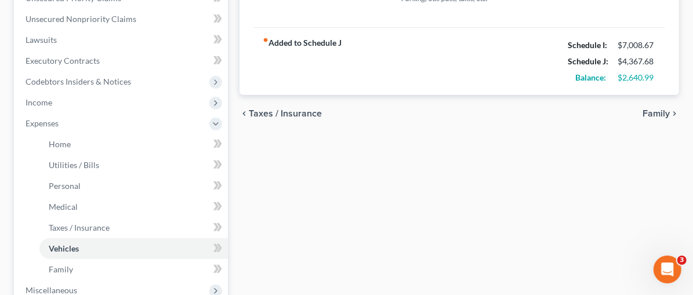
scroll to position [313, 0]
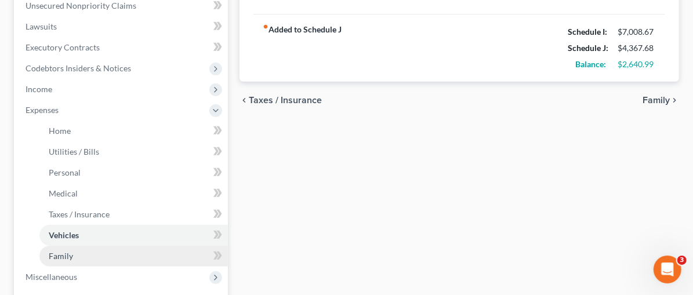
type input "104.21"
click at [60, 251] on span "Family" at bounding box center [61, 256] width 24 height 10
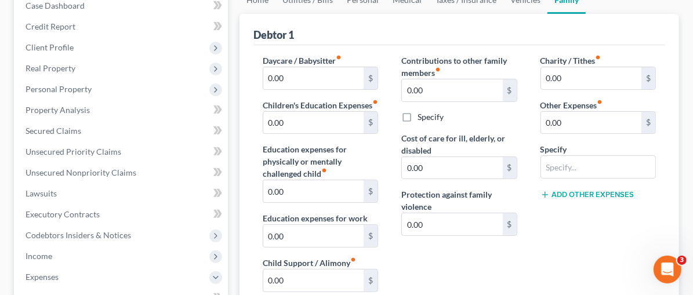
scroll to position [169, 0]
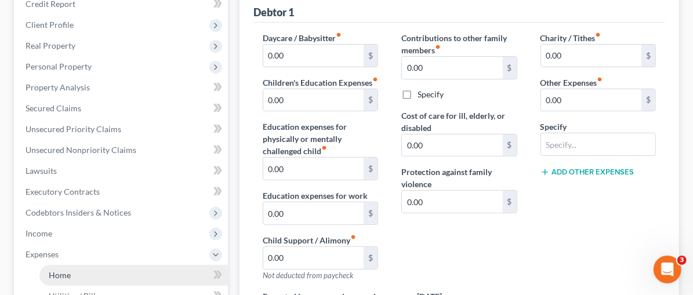
click at [66, 270] on span "Home" at bounding box center [60, 275] width 22 height 10
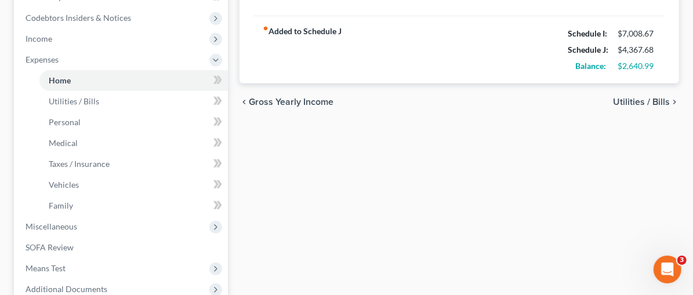
scroll to position [367, 0]
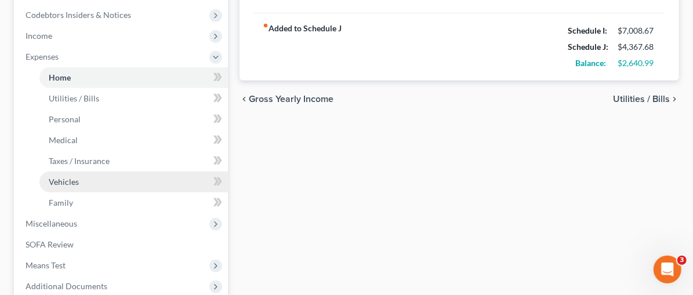
click at [71, 183] on span "Vehicles" at bounding box center [64, 182] width 30 height 10
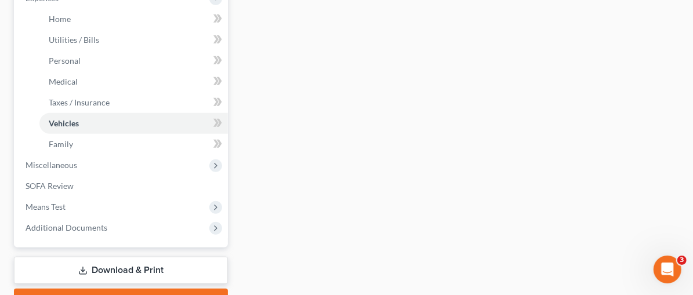
scroll to position [443, 0]
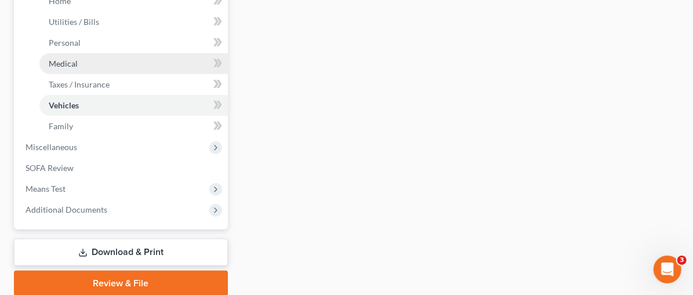
click at [75, 63] on span "Medical" at bounding box center [63, 64] width 29 height 10
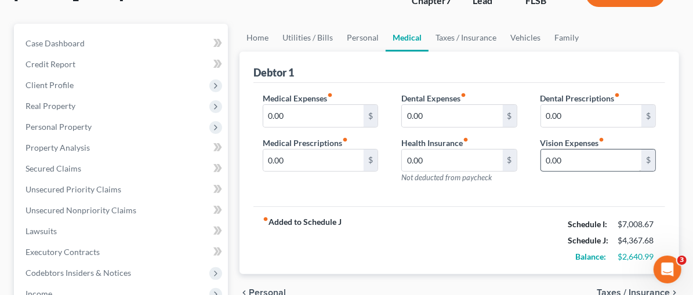
scroll to position [110, 0]
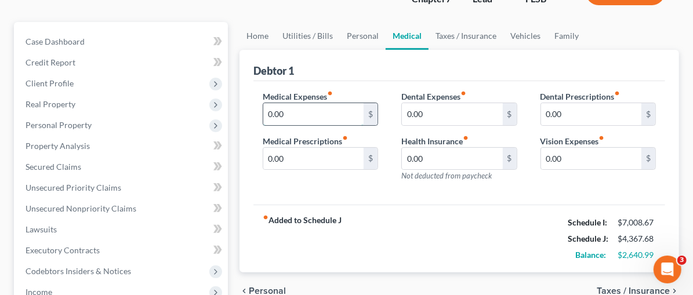
click at [263, 113] on input "0.00" at bounding box center [313, 114] width 100 height 22
type input "95.00"
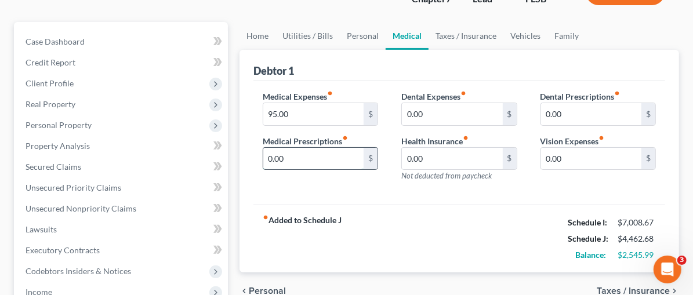
click at [263, 149] on input "0.00" at bounding box center [313, 159] width 100 height 22
type input "35.00"
click at [390, 187] on div "Dental Expenses fiber_manual_record 0.00 $ Health Insurance fiber_manual_record…" at bounding box center [459, 141] width 139 height 101
click at [326, 196] on div "Medical Expenses fiber_manual_record 95.00 $ Medical Prescriptions fiber_manual…" at bounding box center [460, 143] width 412 height 124
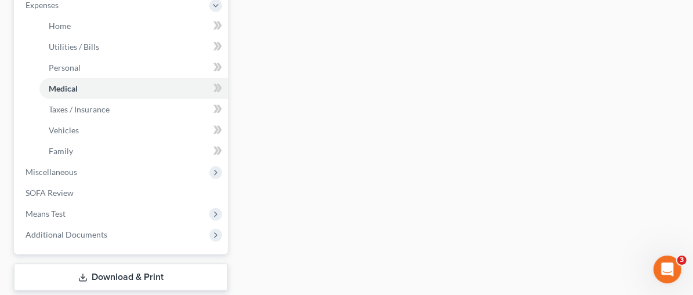
scroll to position [424, 0]
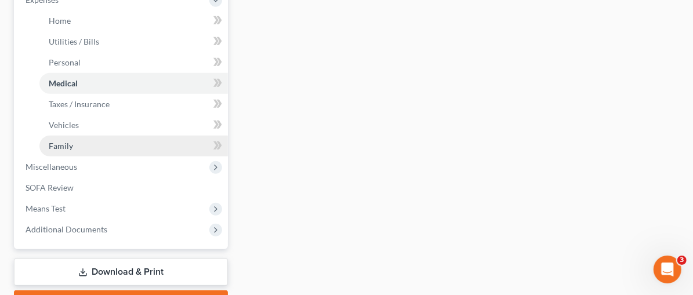
click at [67, 146] on span "Family" at bounding box center [61, 146] width 24 height 10
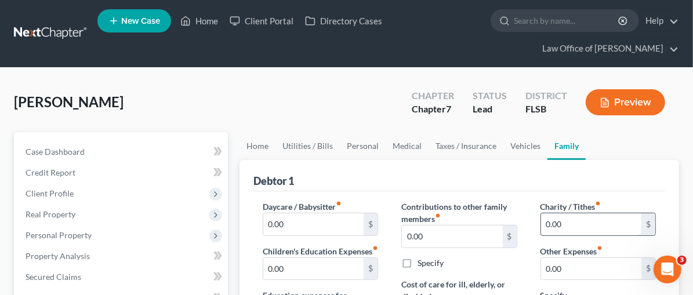
click at [542, 225] on input "0.00" at bounding box center [591, 225] width 100 height 22
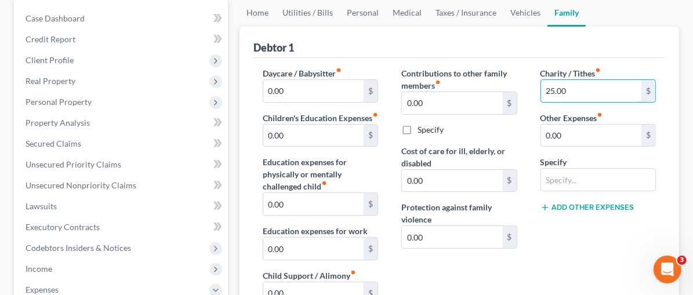
scroll to position [136, 0]
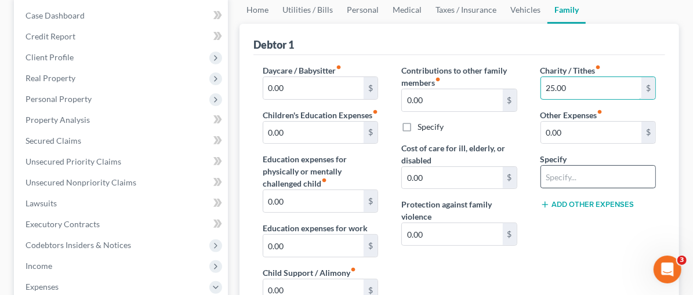
type input "25.00"
click at [541, 178] on input "text" at bounding box center [598, 177] width 114 height 22
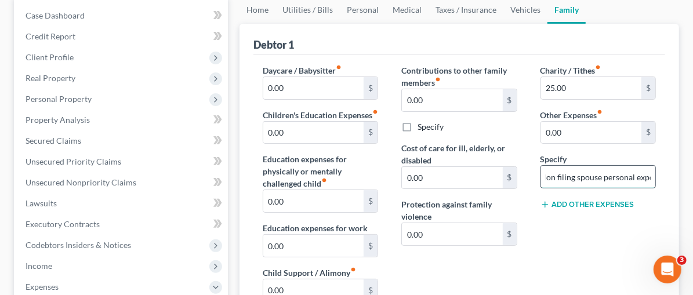
scroll to position [0, 9]
type input "Non filing spouse personal expenses"
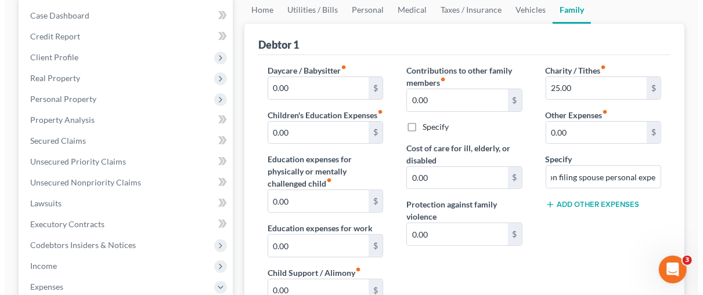
scroll to position [0, 0]
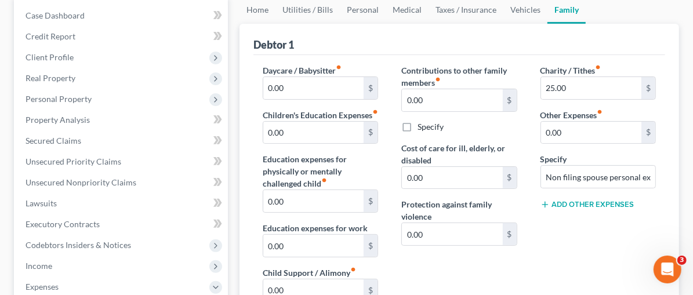
click at [588, 239] on div "Charity / Tithes fiber_manual_record 25.00 $ Other Expenses fiber_manual_record…" at bounding box center [598, 193] width 139 height 259
click at [627, 245] on div "Charity / Tithes fiber_manual_record 25.00 $ Other Expenses fiber_manual_record…" at bounding box center [598, 193] width 139 height 259
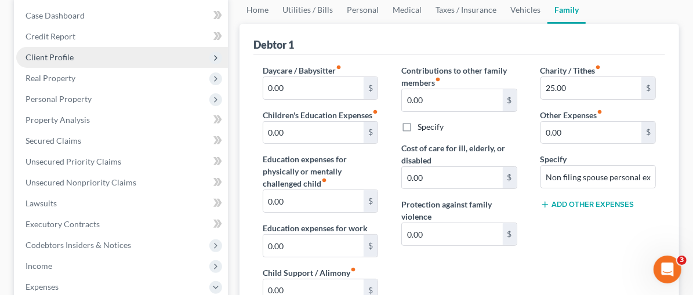
click at [50, 55] on span "Client Profile" at bounding box center [50, 57] width 48 height 10
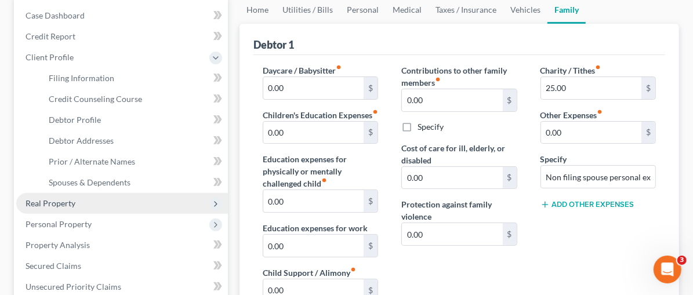
click at [49, 200] on span "Real Property" at bounding box center [51, 203] width 50 height 10
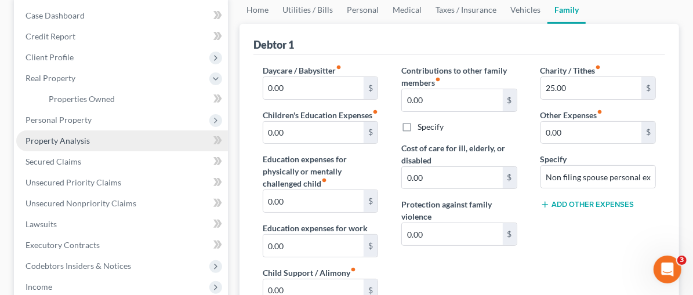
click at [76, 142] on span "Property Analysis" at bounding box center [58, 141] width 64 height 10
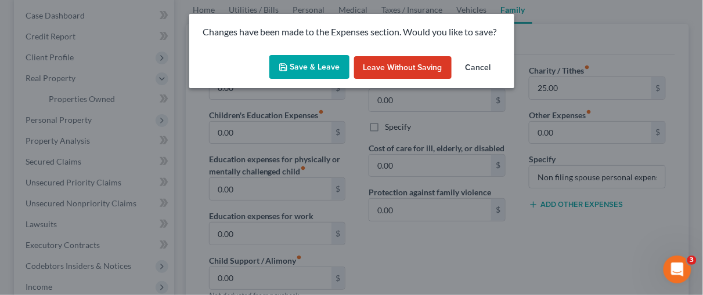
click at [295, 63] on button "Save & Leave" at bounding box center [309, 67] width 80 height 24
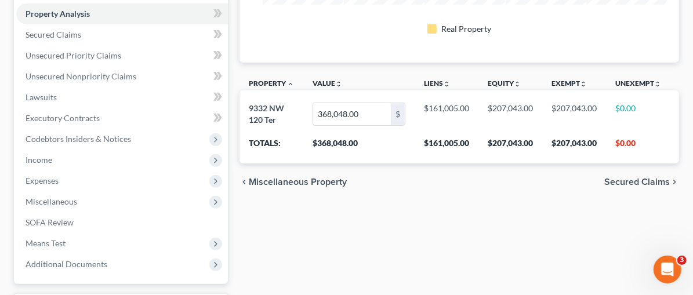
scroll to position [245, 0]
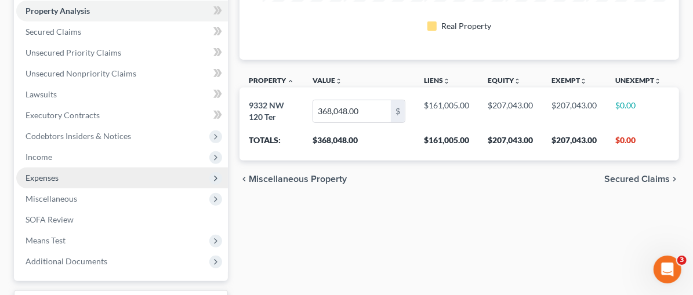
click at [64, 175] on span "Expenses" at bounding box center [122, 178] width 212 height 21
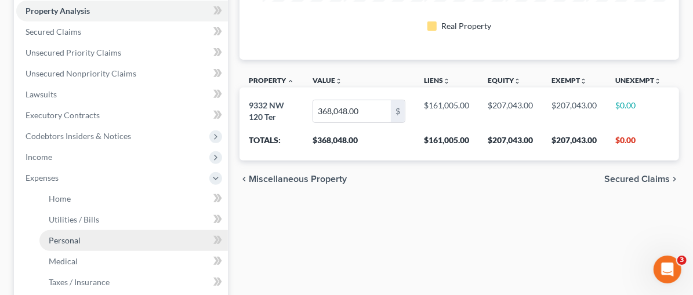
click at [64, 238] on span "Personal" at bounding box center [65, 241] width 32 height 10
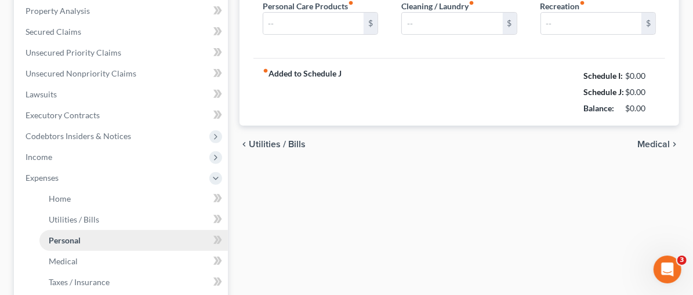
scroll to position [51, 0]
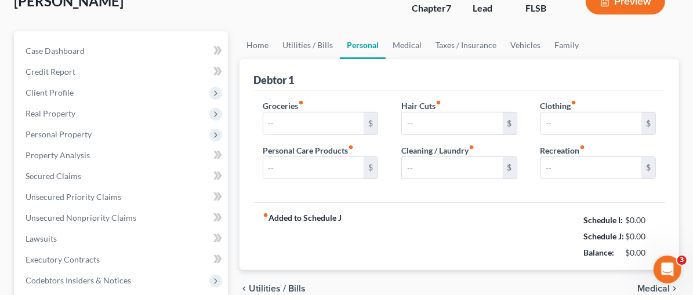
type input "1,130.00"
type input "65.00"
type input "25.00"
type input "70.00"
type input "150.00"
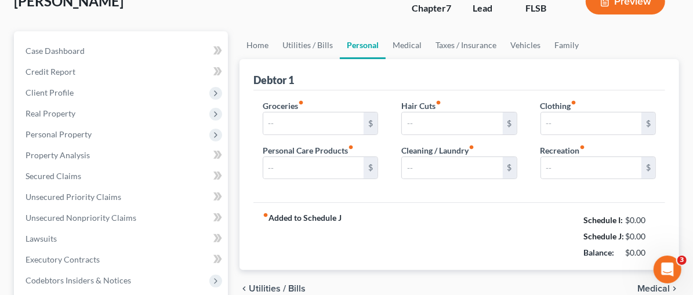
type input "125.00"
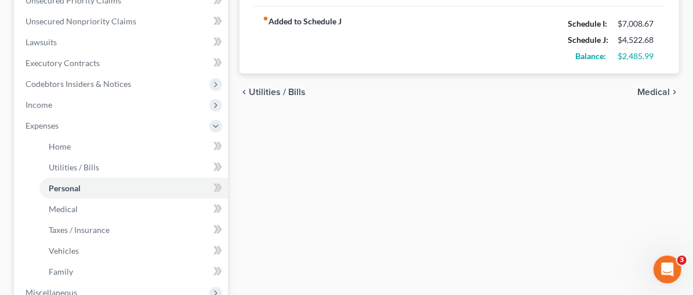
scroll to position [299, 0]
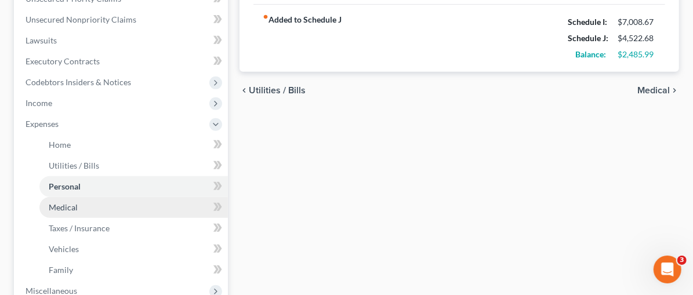
click at [61, 209] on span "Medical" at bounding box center [63, 207] width 29 height 10
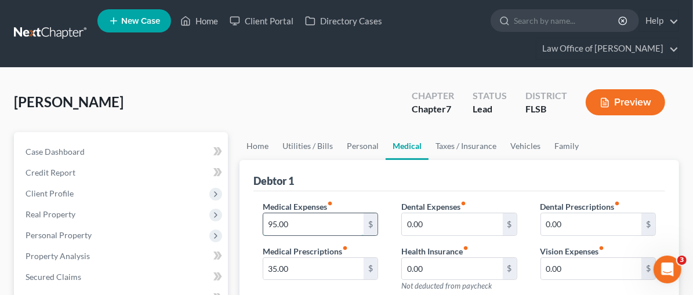
click at [263, 224] on input "95.00" at bounding box center [313, 225] width 100 height 22
click at [263, 218] on input "95.00" at bounding box center [313, 225] width 100 height 22
click at [263, 225] on input "95.00" at bounding box center [313, 225] width 100 height 22
type input "25.00"
click at [263, 269] on input "35.00" at bounding box center [313, 269] width 100 height 22
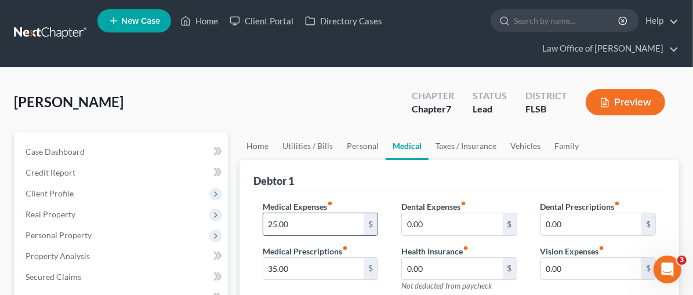
click at [263, 222] on input "25.00" at bounding box center [313, 225] width 100 height 22
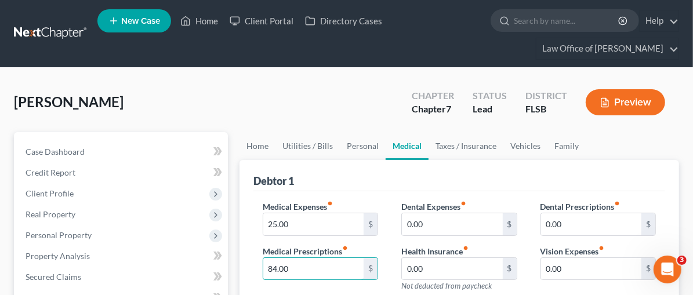
type input "84.00"
click at [351, 247] on div "Medical Expenses fiber_manual_record 25.00 $ Medical Prescriptions fiber_manual…" at bounding box center [320, 251] width 139 height 101
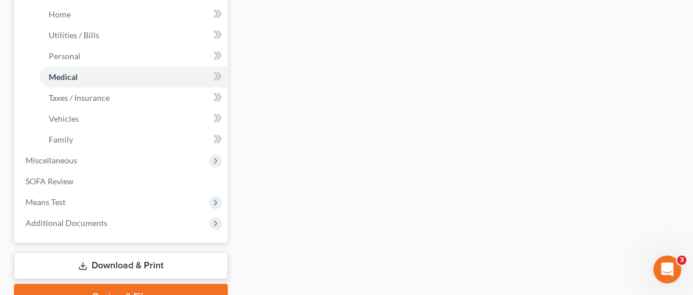
scroll to position [386, 0]
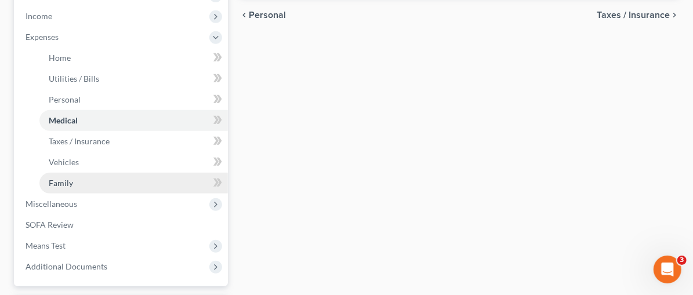
click at [73, 182] on link "Family" at bounding box center [133, 183] width 189 height 21
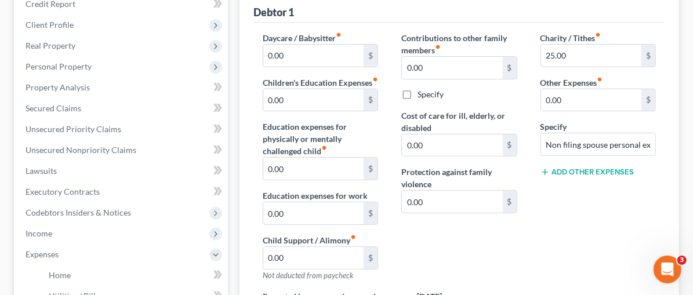
scroll to position [188, 0]
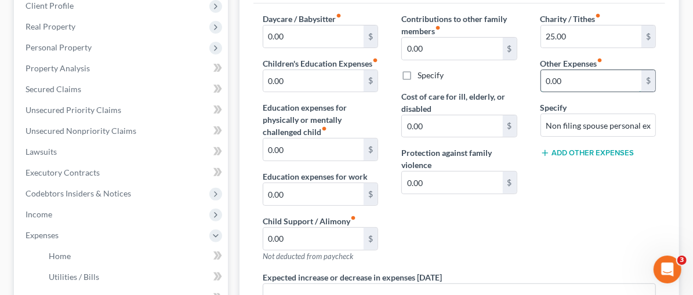
click at [541, 74] on input "0.00" at bounding box center [591, 81] width 100 height 22
type input "1,400.00"
click at [580, 181] on div "Charity / Tithes fiber_manual_record 25.00 $ Other Expenses fiber_manual_record…" at bounding box center [598, 142] width 139 height 259
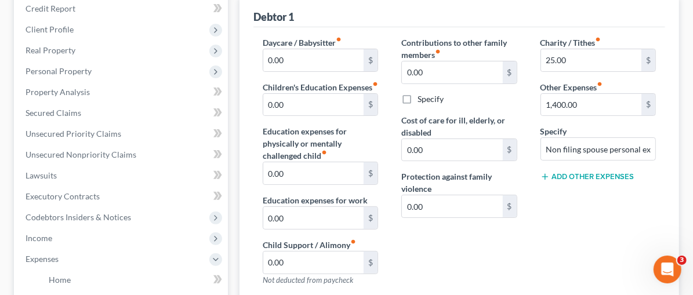
click at [547, 172] on button "Add Other Expenses" at bounding box center [588, 176] width 94 height 9
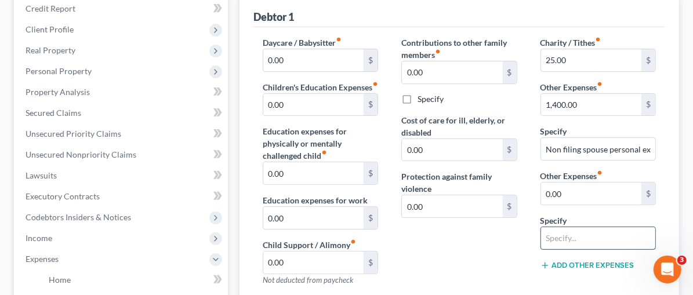
click at [541, 237] on input "text" at bounding box center [598, 238] width 114 height 22
click at [541, 236] on input "Memberships ?" at bounding box center [598, 238] width 114 height 22
type input "Apple com $ 9.99? Memberships ?"
click at [453, 232] on div "Contributions to other family members fiber_manual_record 0.00 $ Specify Cost o…" at bounding box center [459, 166] width 139 height 259
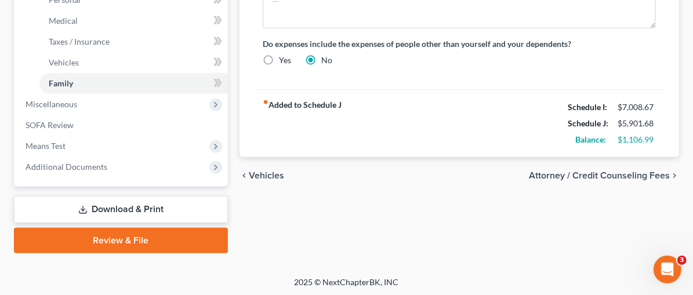
scroll to position [457, 0]
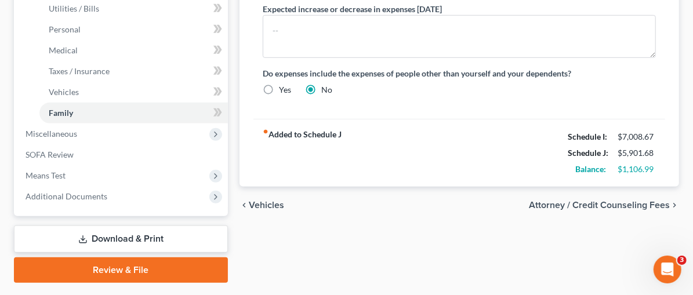
drag, startPoint x: 467, startPoint y: 260, endPoint x: 689, endPoint y: 190, distance: 232.7
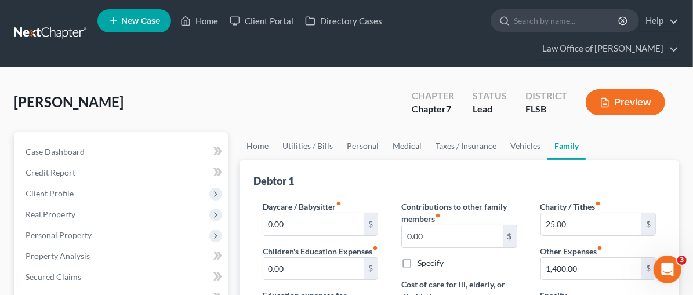
scroll to position [226, 0]
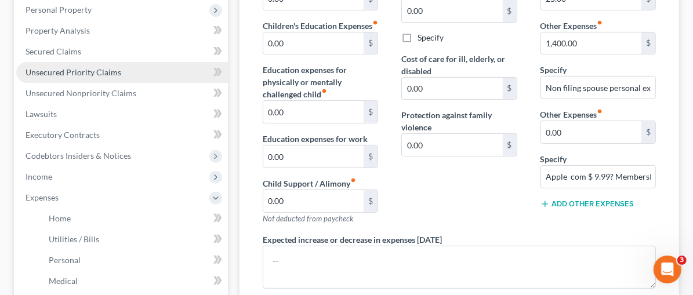
click at [63, 71] on span "Unsecured Priority Claims" at bounding box center [74, 72] width 96 height 10
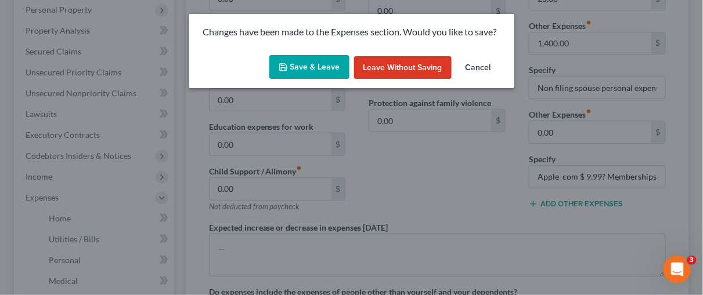
click at [307, 65] on button "Save & Leave" at bounding box center [309, 67] width 80 height 24
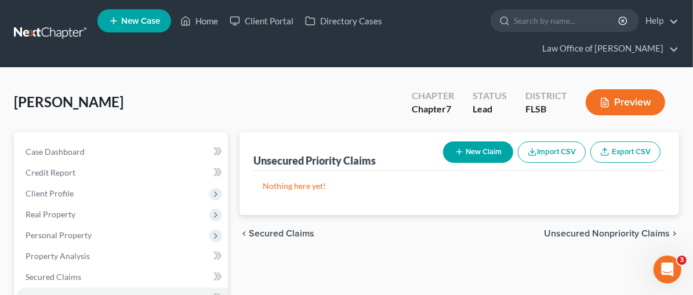
click at [633, 102] on button "Preview" at bounding box center [625, 102] width 79 height 26
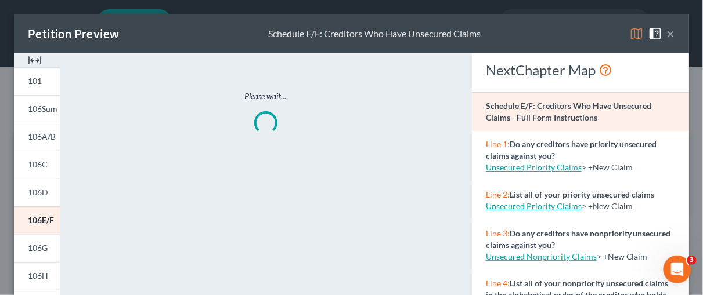
click at [31, 60] on img at bounding box center [35, 60] width 14 height 14
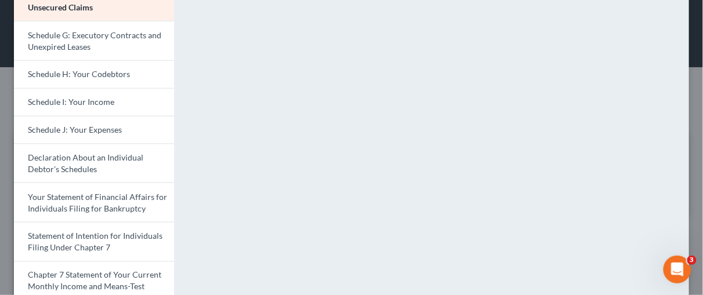
scroll to position [251, 0]
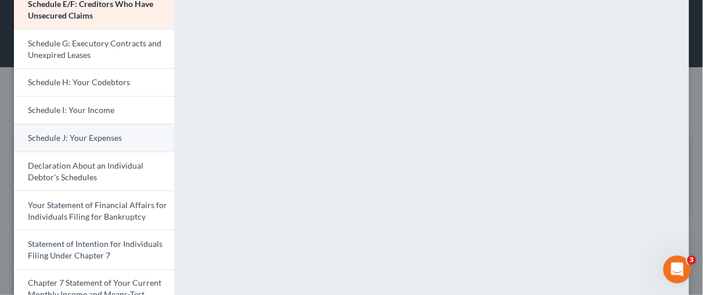
click at [92, 136] on span "Schedule J: Your Expenses" at bounding box center [75, 138] width 94 height 10
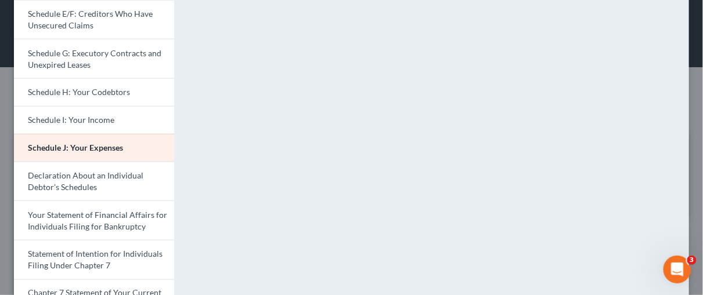
scroll to position [244, 0]
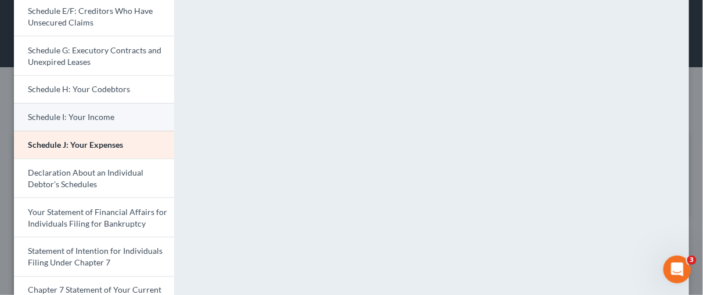
click at [79, 117] on span "Schedule I: Your Income" at bounding box center [71, 117] width 86 height 10
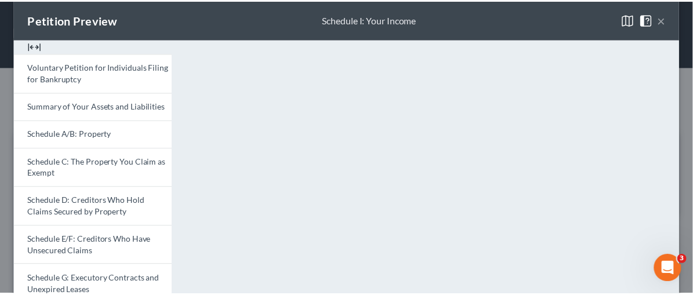
scroll to position [0, 0]
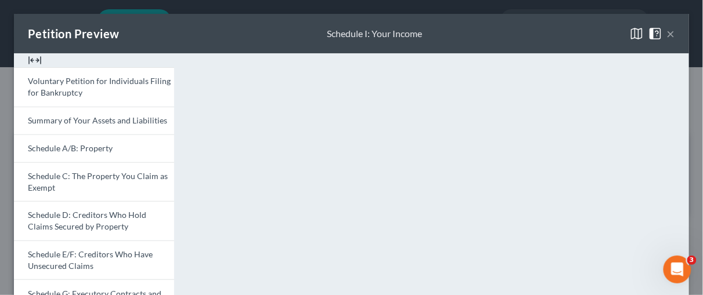
click at [667, 33] on button "×" at bounding box center [671, 34] width 8 height 14
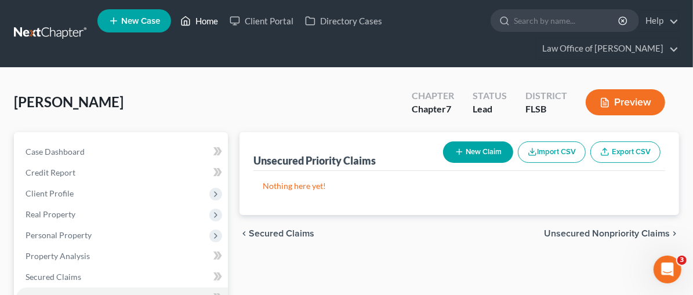
click at [205, 20] on link "Home" at bounding box center [199, 20] width 49 height 21
